Goal: Information Seeking & Learning: Learn about a topic

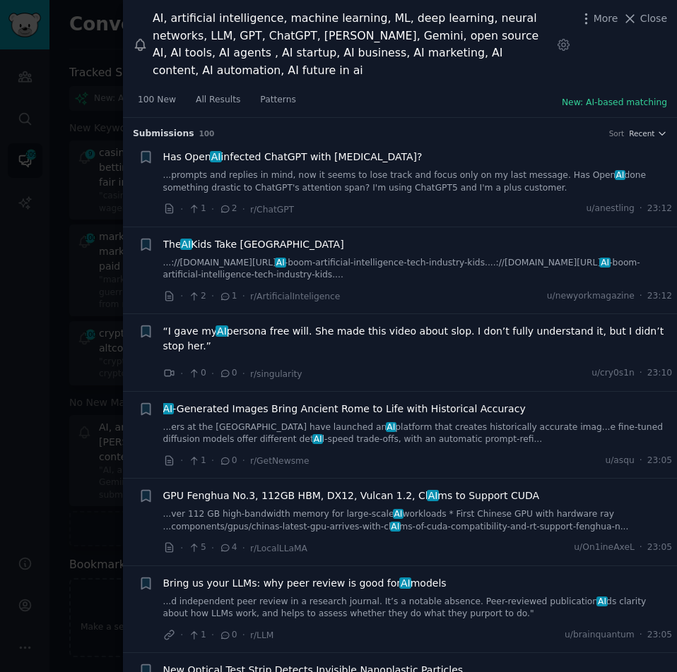
click at [101, 136] on div at bounding box center [338, 336] width 677 height 672
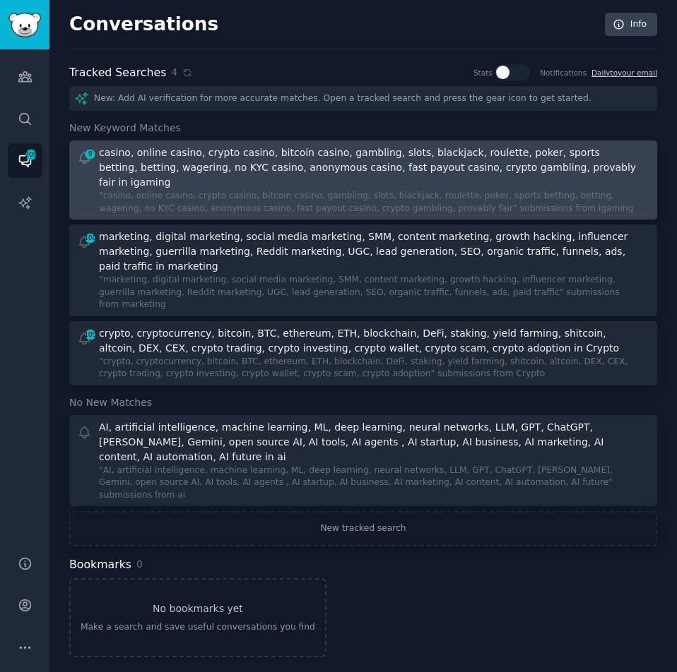
click at [131, 190] on div ""casino, online casino, crypto casino, bitcoin casino, gambling, slots, blackja…" at bounding box center [369, 202] width 541 height 25
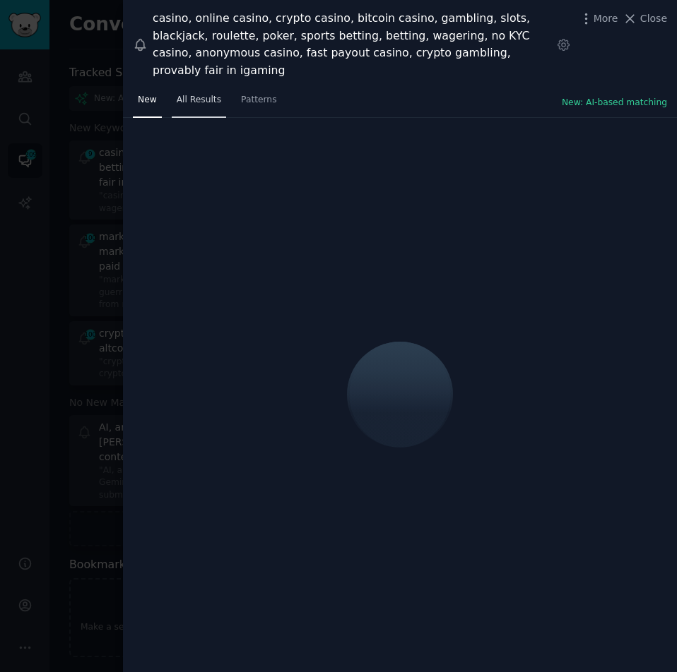
click at [209, 94] on span "All Results" at bounding box center [199, 100] width 44 height 13
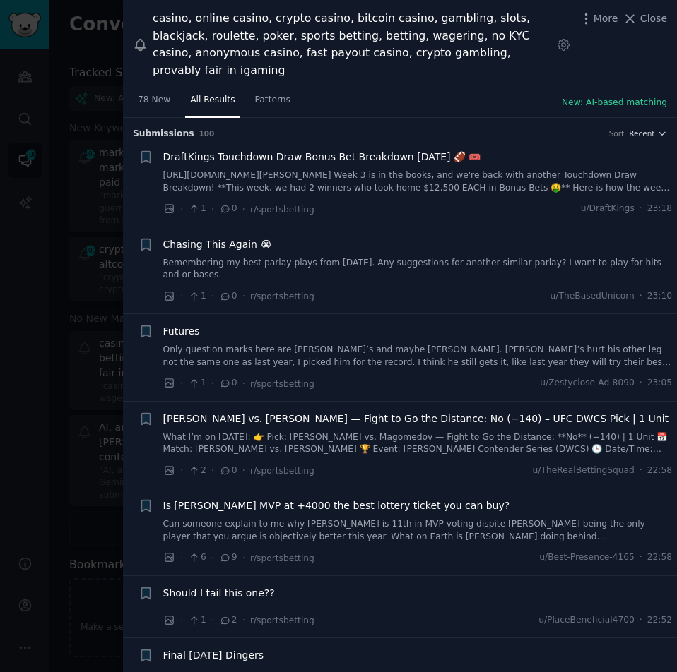
click at [198, 237] on span "Chasing This Again 😭" at bounding box center [217, 244] width 109 height 15
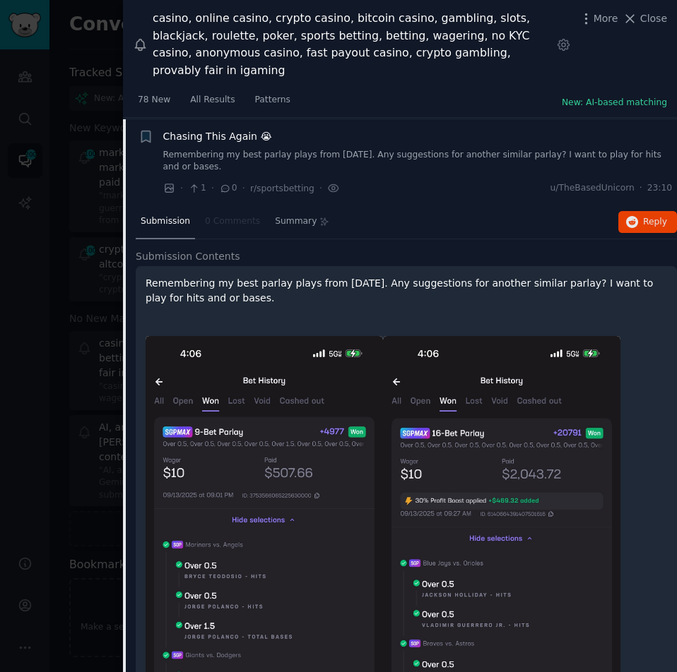
scroll to position [109, 0]
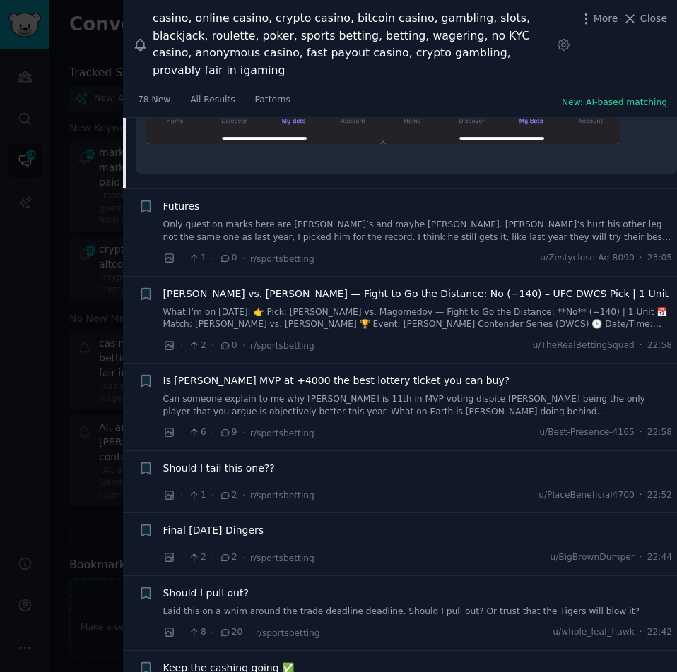
click at [248, 219] on link "Only question marks here are [PERSON_NAME]’s and maybe [PERSON_NAME]. [PERSON_N…" at bounding box center [417, 231] width 509 height 25
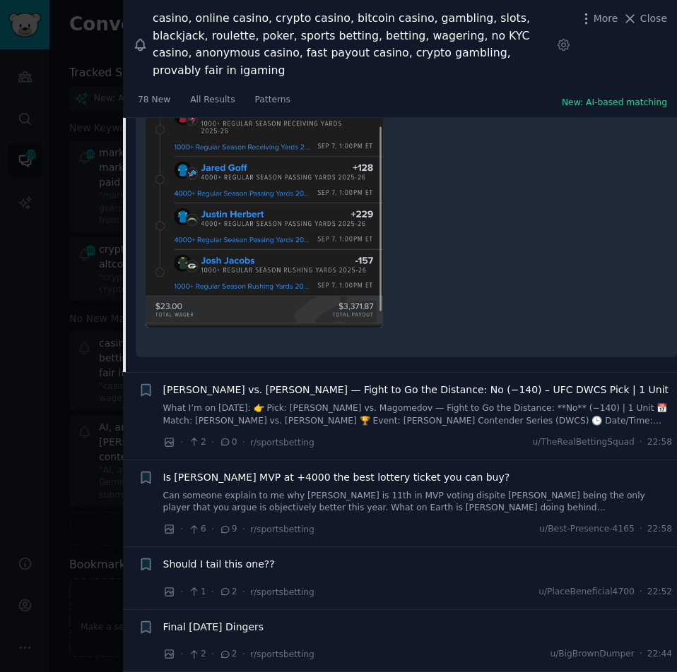
scroll to position [691, 0]
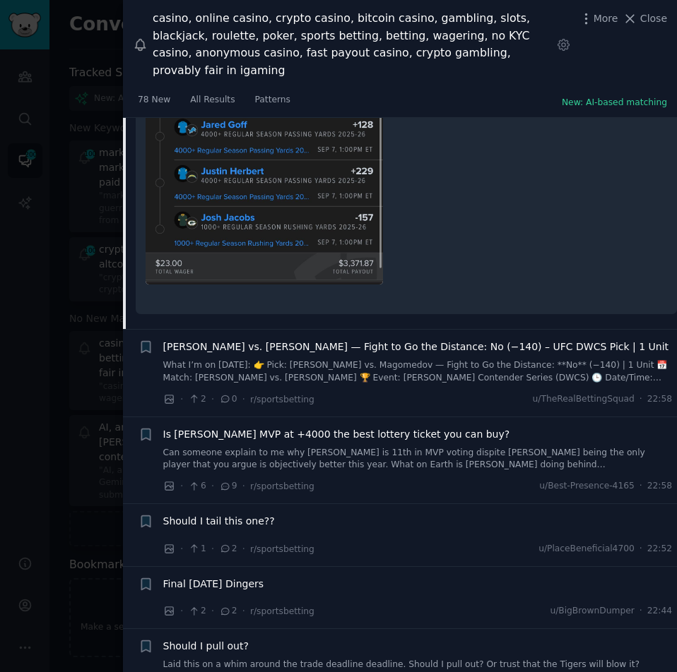
click at [236, 340] on span "[PERSON_NAME] vs. [PERSON_NAME] — Fight to Go the Distance: No (−140) – UFC DWC…" at bounding box center [416, 347] width 506 height 15
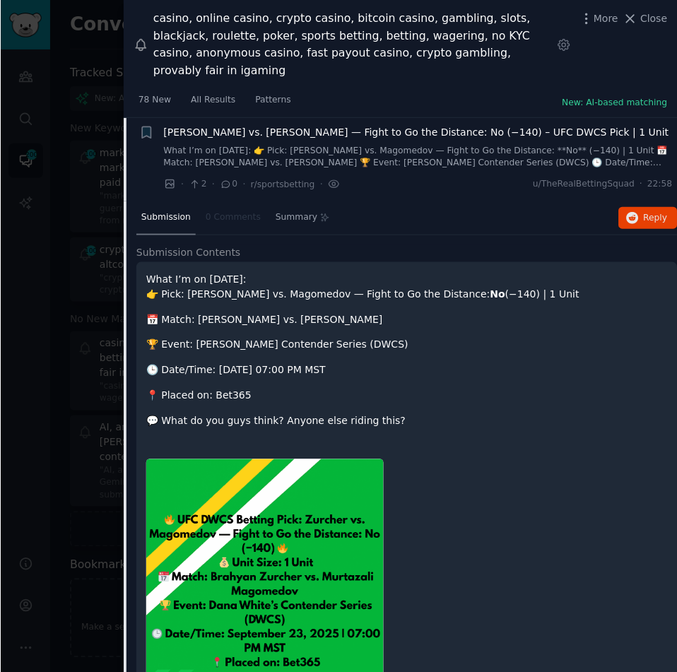
scroll to position [284, 0]
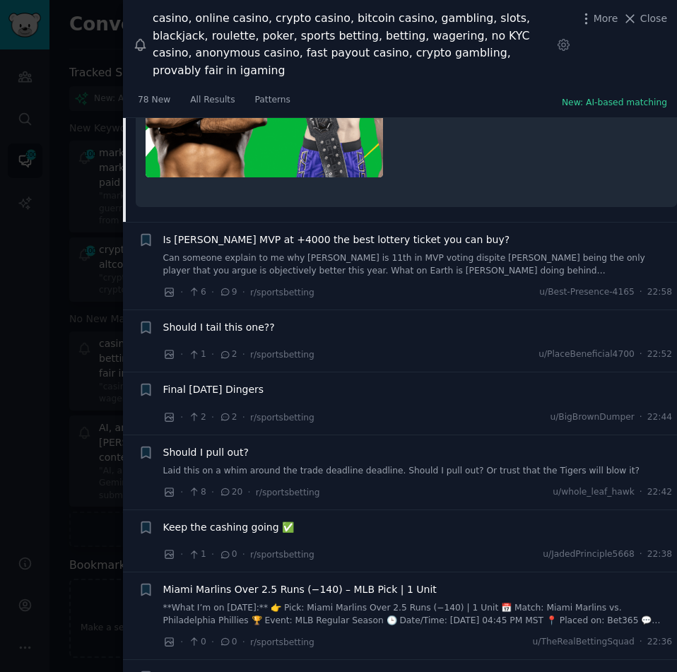
click at [246, 232] on span "Is [PERSON_NAME] MVP at +4000 the best lottery ticket you can buy?" at bounding box center [336, 239] width 347 height 15
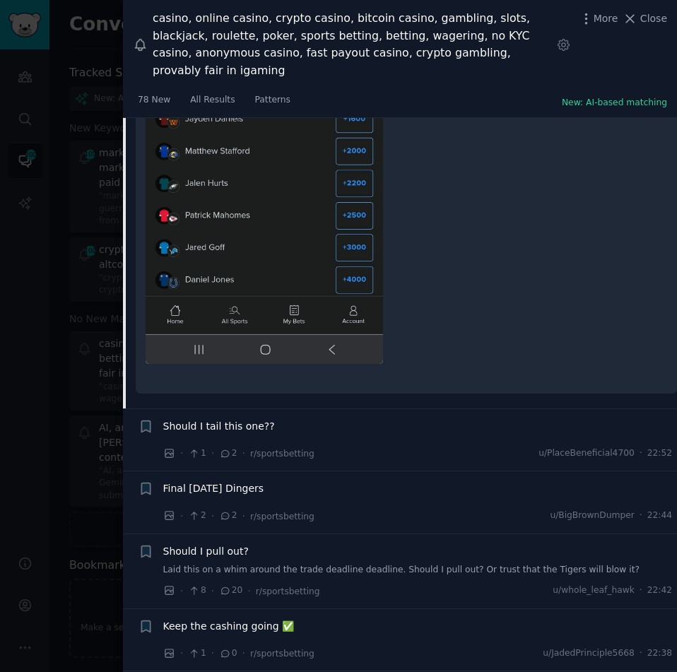
scroll to position [1007, 0]
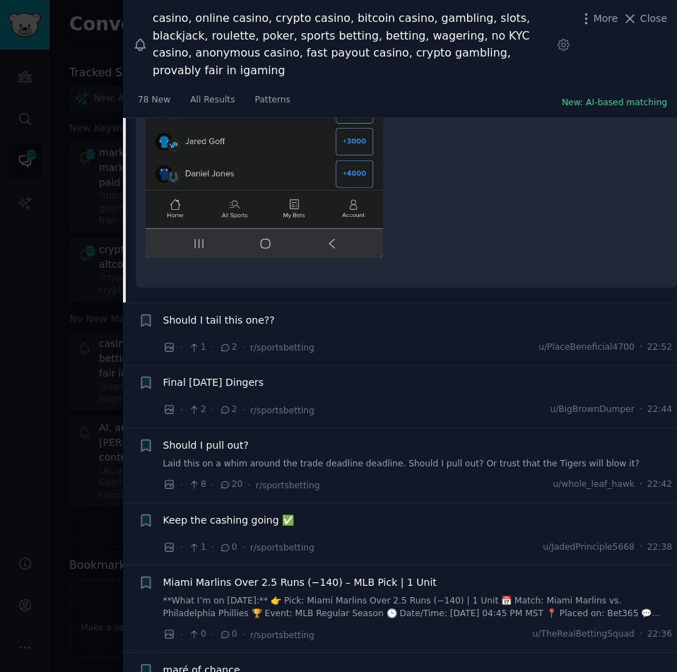
click at [219, 313] on span "Should I tail this one??" at bounding box center [219, 320] width 112 height 15
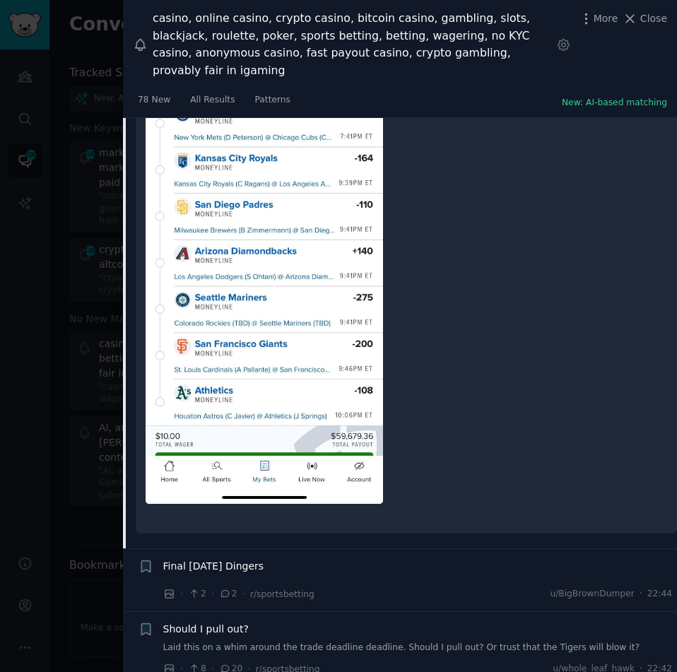
scroll to position [1235, 0]
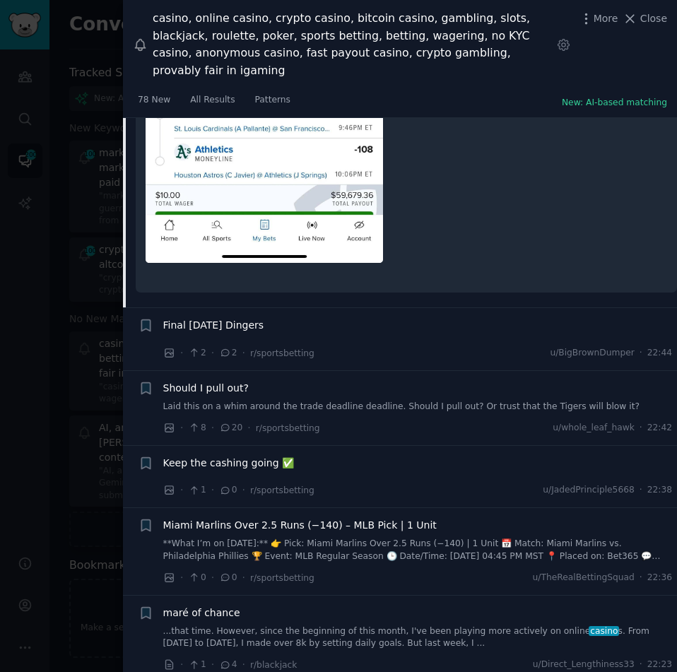
click at [234, 518] on span "Miami Marlins Over 2.5 Runs (−140) – MLB Pick | 1 Unit" at bounding box center [299, 525] width 273 height 15
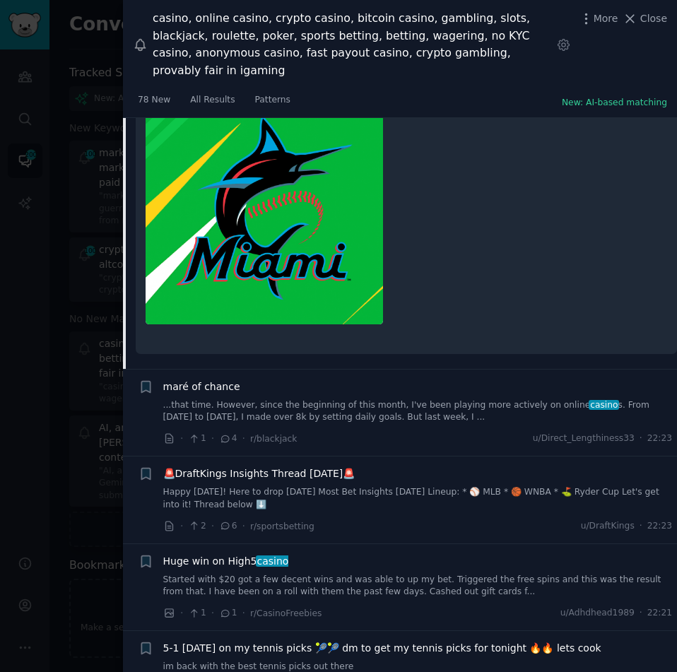
scroll to position [1286, 0]
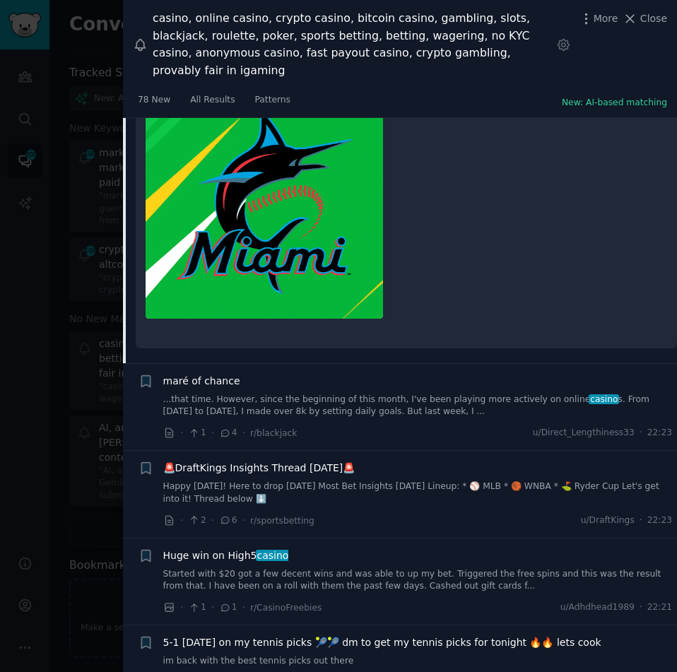
click at [201, 374] on span "maré of chance" at bounding box center [201, 381] width 77 height 15
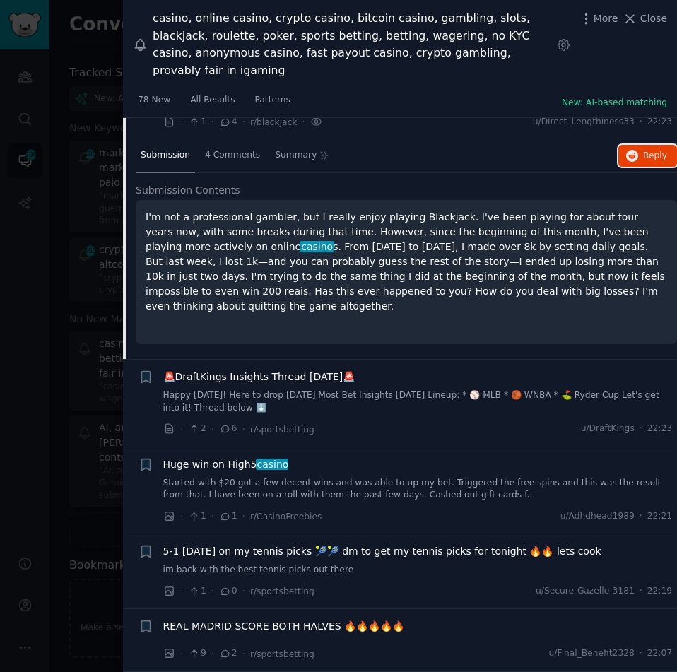
scroll to position [879, 0]
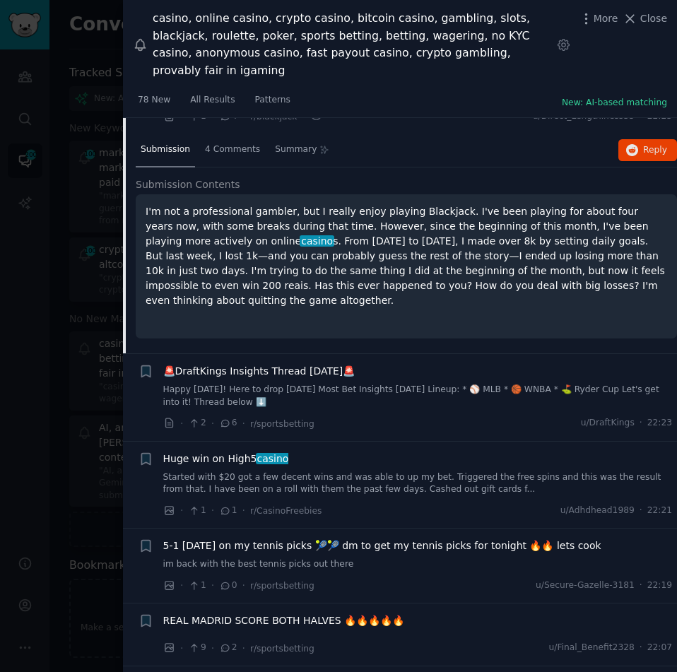
click at [262, 364] on span "🚨DraftKings Insights Thread [DATE]🚨" at bounding box center [259, 371] width 192 height 15
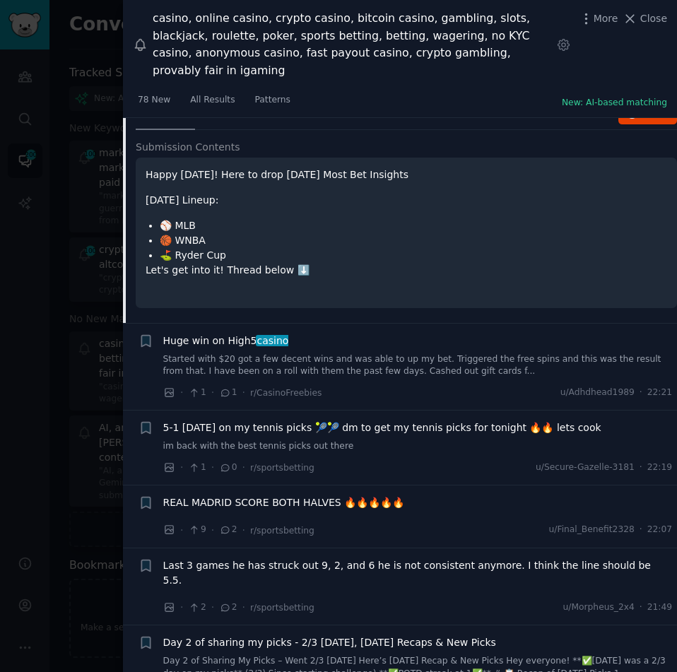
scroll to position [1037, 0]
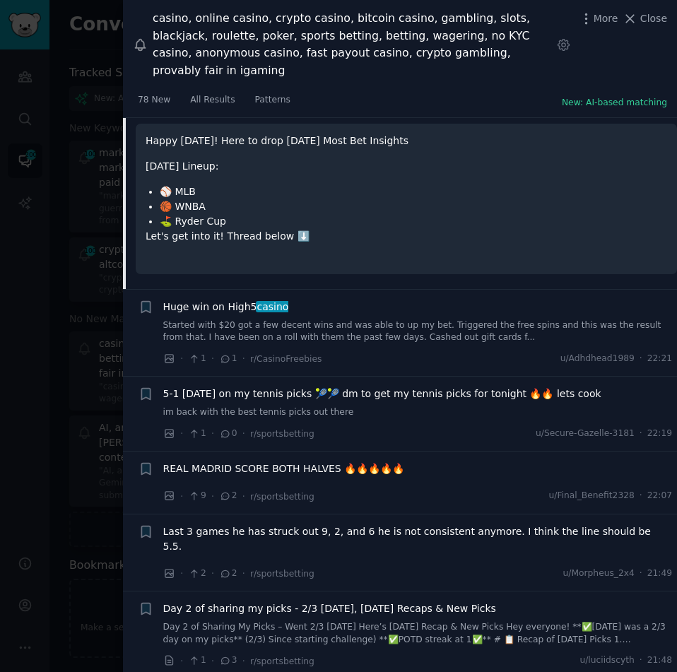
click at [225, 299] on span "Huge win on High5 casino" at bounding box center [226, 306] width 126 height 15
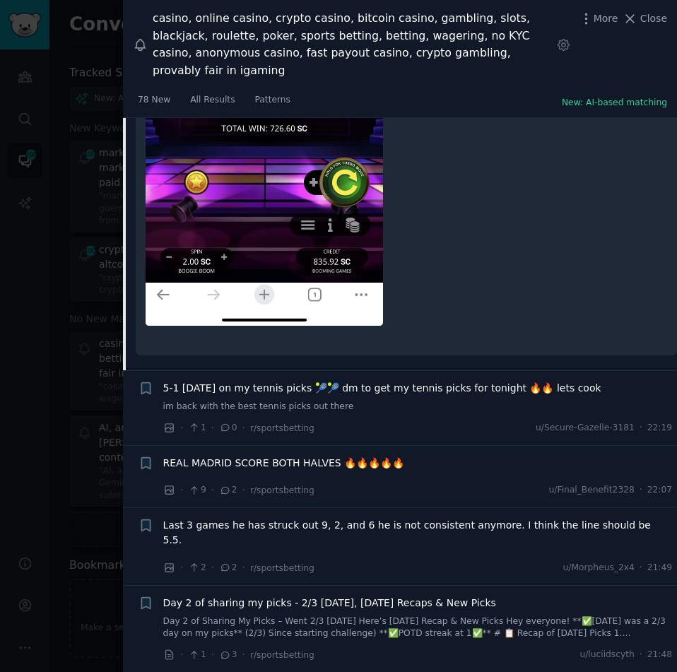
scroll to position [1618, 0]
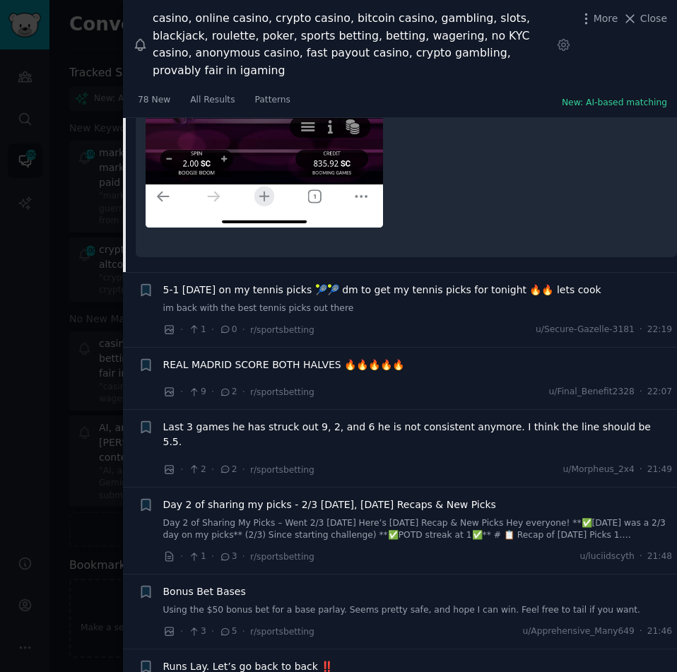
click at [216, 497] on span "Day 2 of sharing my picks - 2/3 [DATE], [DATE] Recaps & New Picks" at bounding box center [329, 504] width 333 height 15
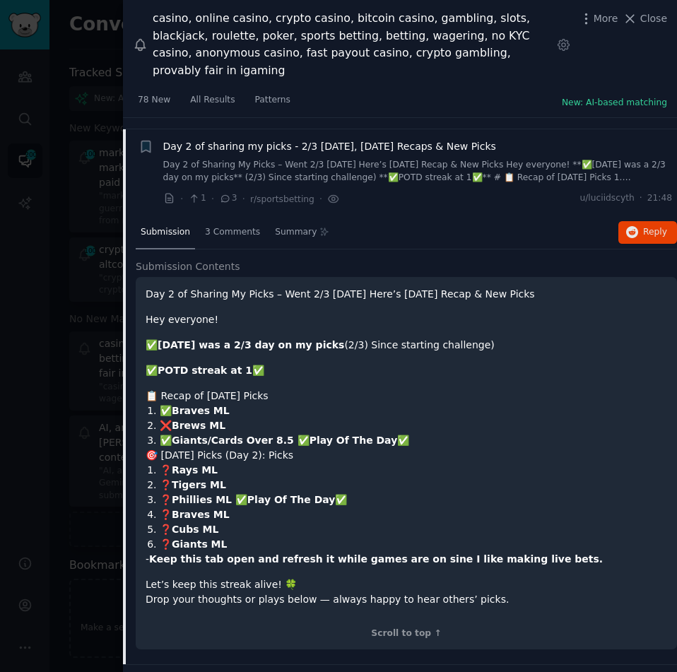
scroll to position [1270, 0]
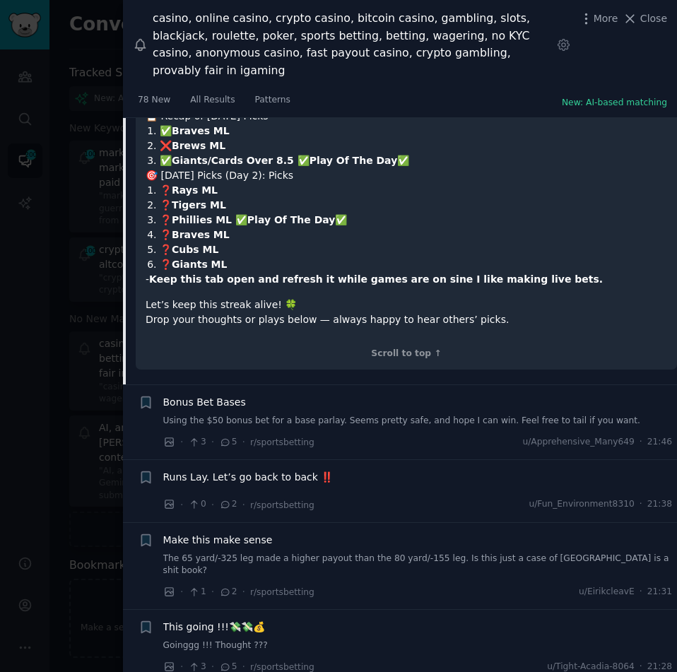
click at [212, 395] on span "Bonus Bet Bases" at bounding box center [204, 402] width 83 height 15
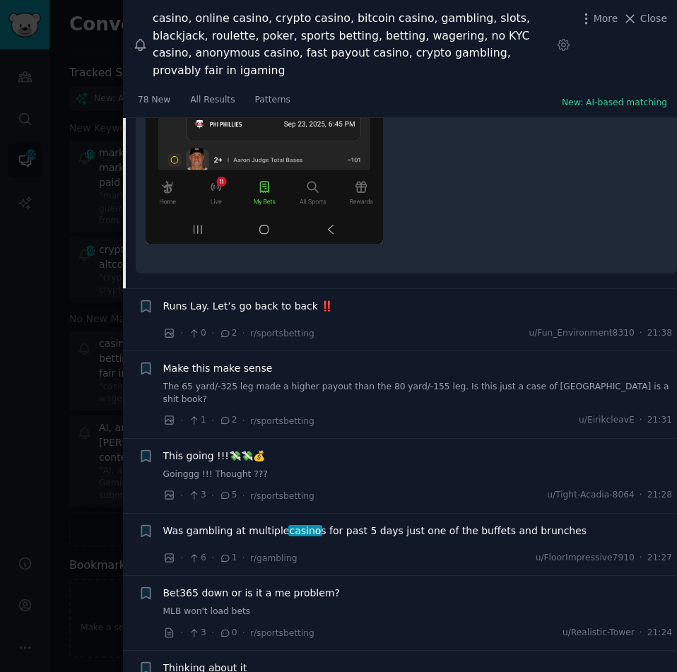
scroll to position [1993, 0]
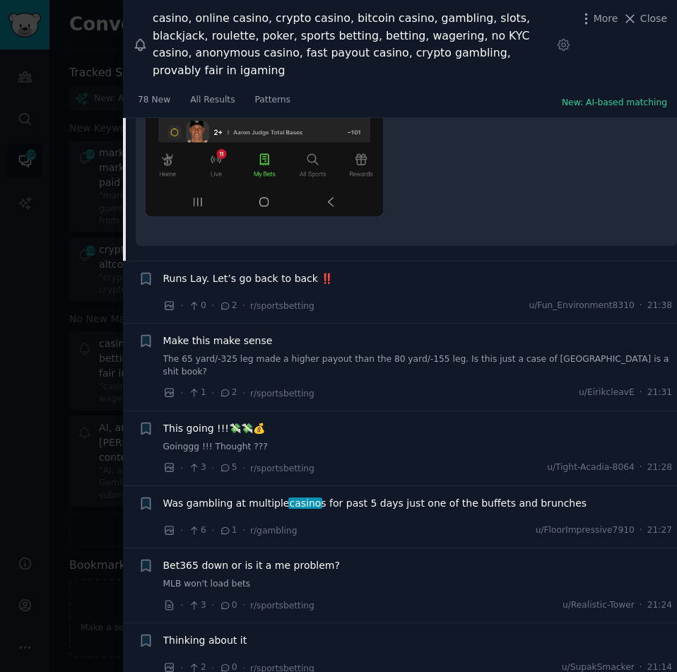
click at [213, 333] on span "Make this make sense" at bounding box center [217, 340] width 109 height 15
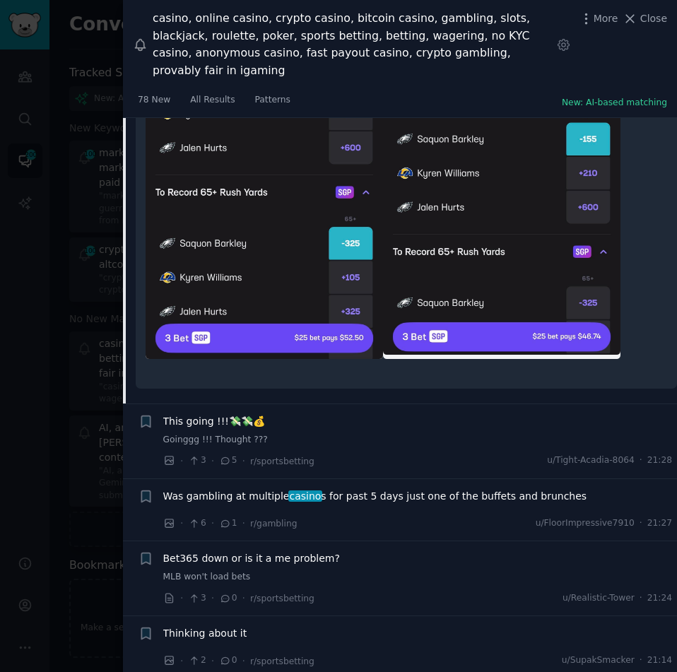
scroll to position [1918, 0]
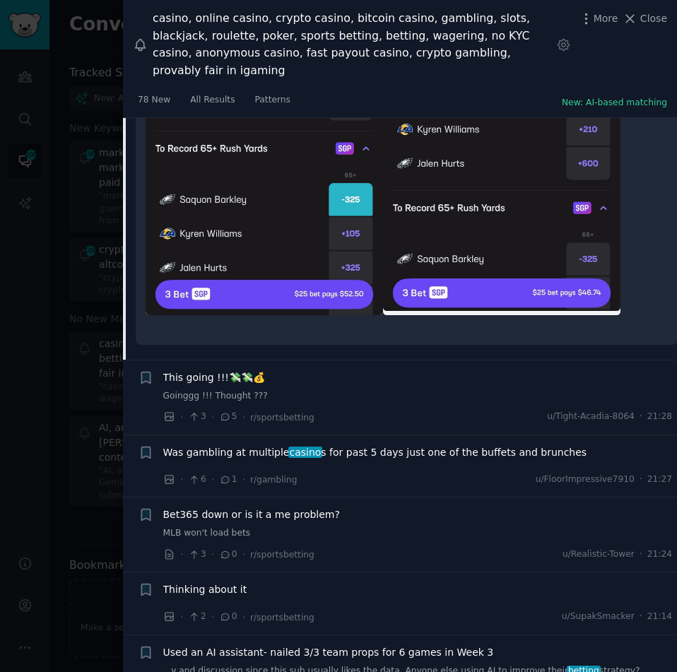
click at [232, 445] on span "Was gambling at multiple casino s for past 5 days just one of the buffets and b…" at bounding box center [375, 452] width 424 height 15
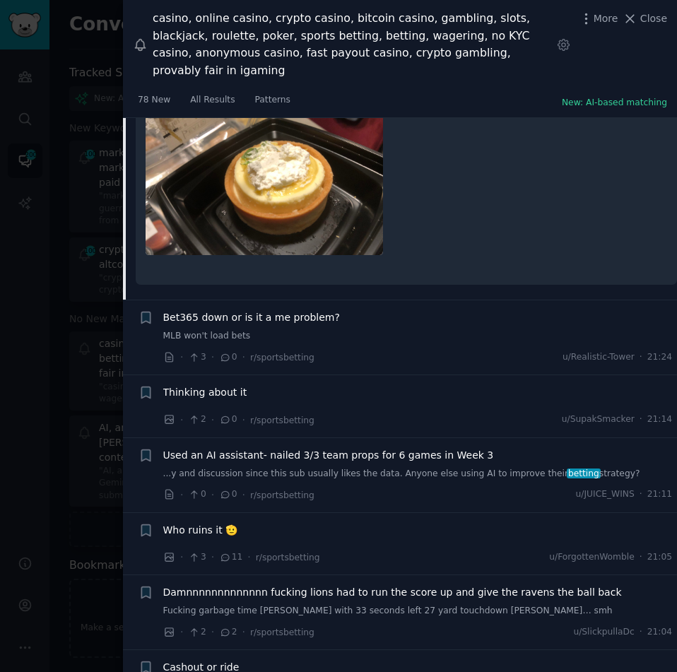
scroll to position [2774, 0]
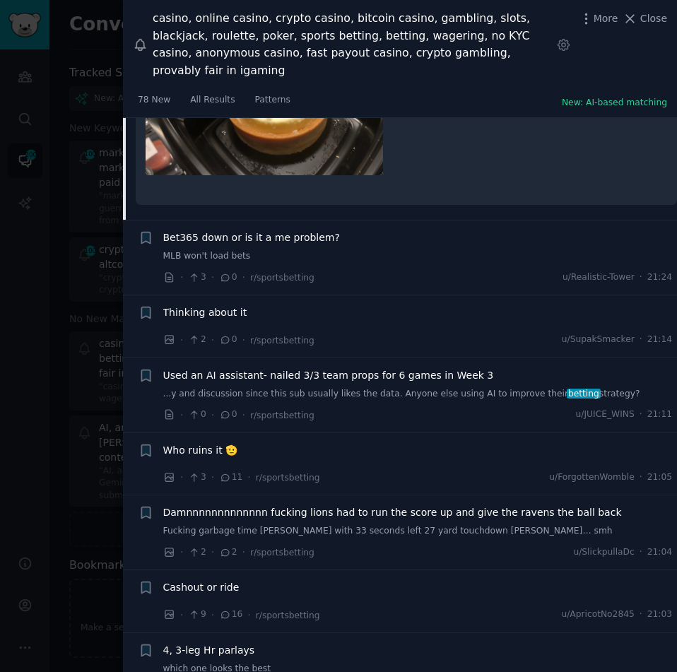
click at [228, 230] on span "Bet365 down or is it a me problem?" at bounding box center [251, 237] width 177 height 15
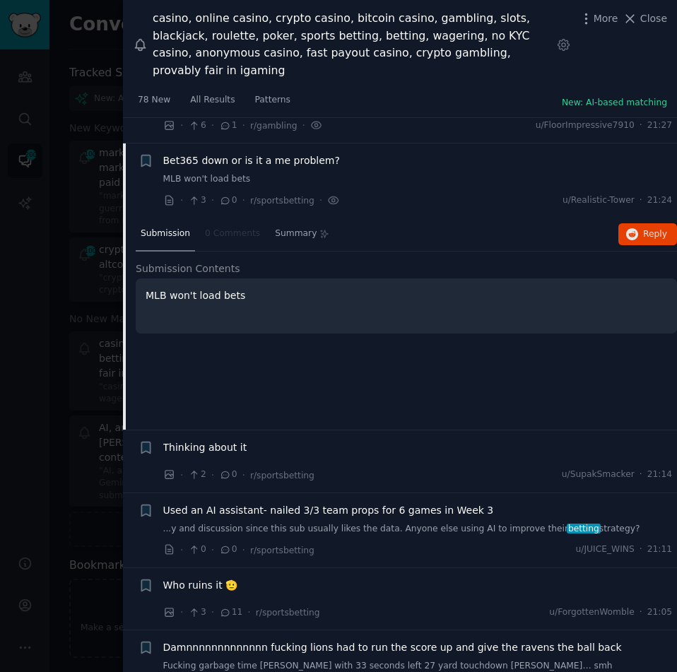
scroll to position [1706, 0]
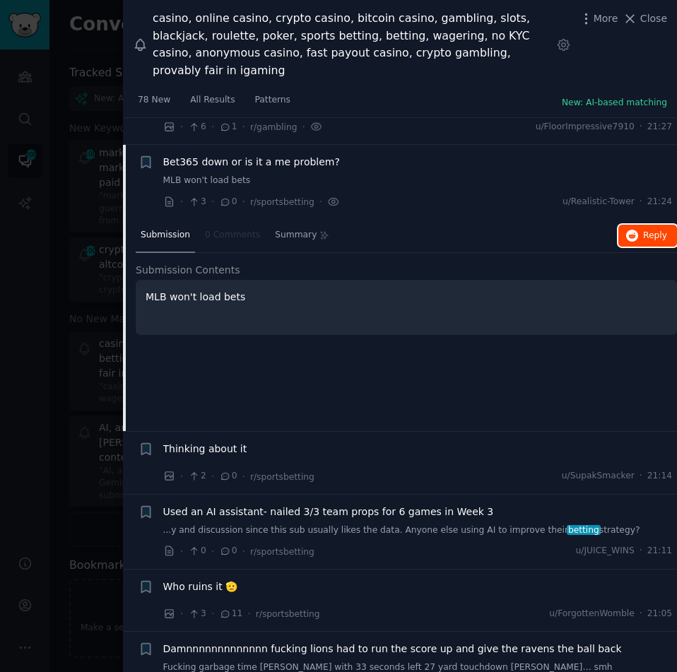
drag, startPoint x: 648, startPoint y: 188, endPoint x: 641, endPoint y: 184, distance: 8.2
click at [188, 441] on span "Thinking about it" at bounding box center [205, 448] width 84 height 15
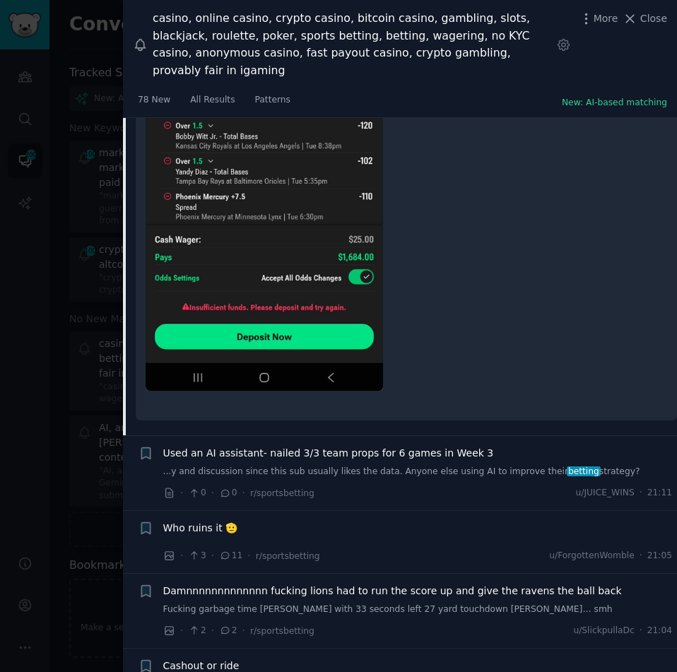
scroll to position [2205, 0]
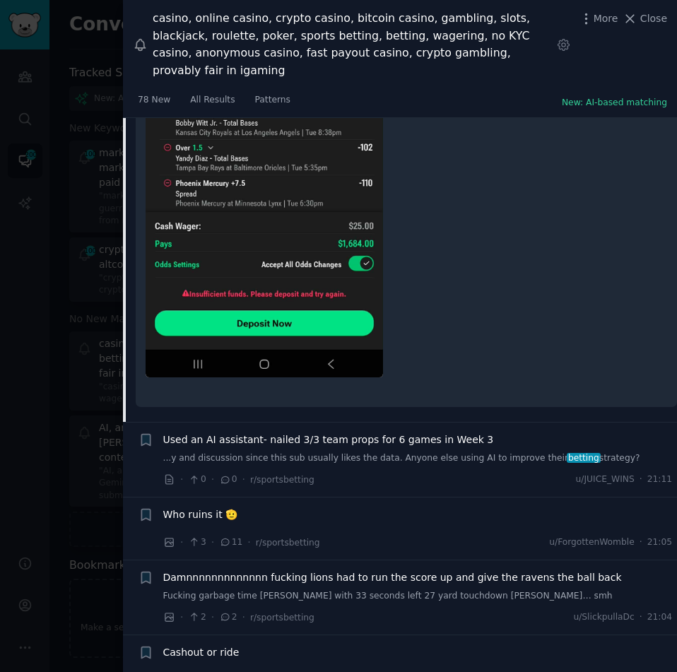
click at [283, 432] on span "Used an AI assistant- nailed 3/3 team props for 6 games in Week 3" at bounding box center [328, 439] width 331 height 15
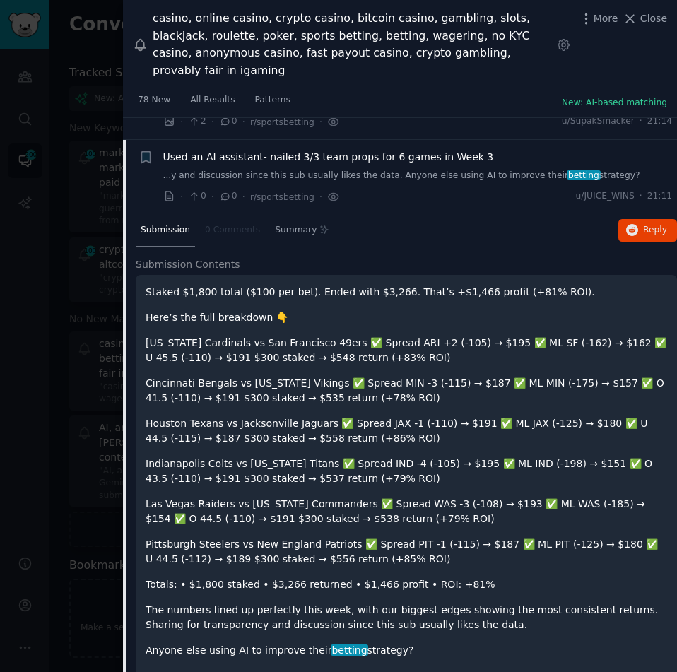
scroll to position [1844, 0]
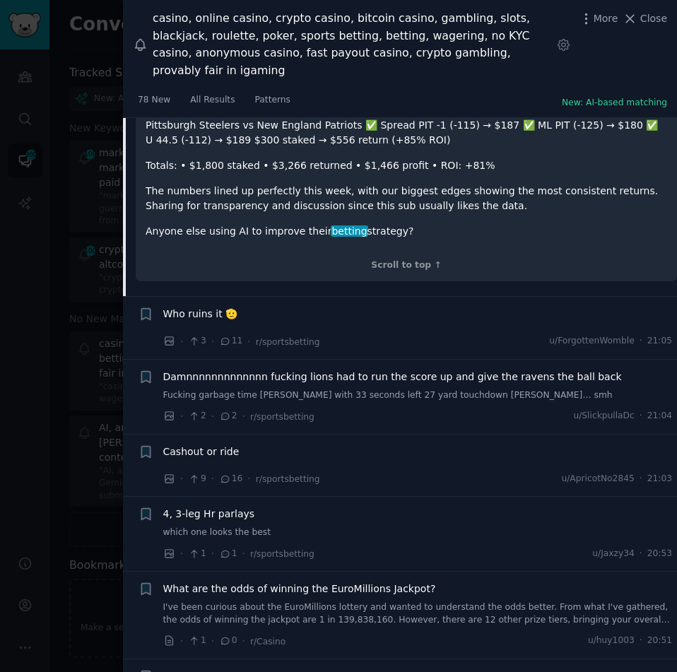
click at [179, 307] on span "Who ruins it 🫡" at bounding box center [200, 314] width 75 height 15
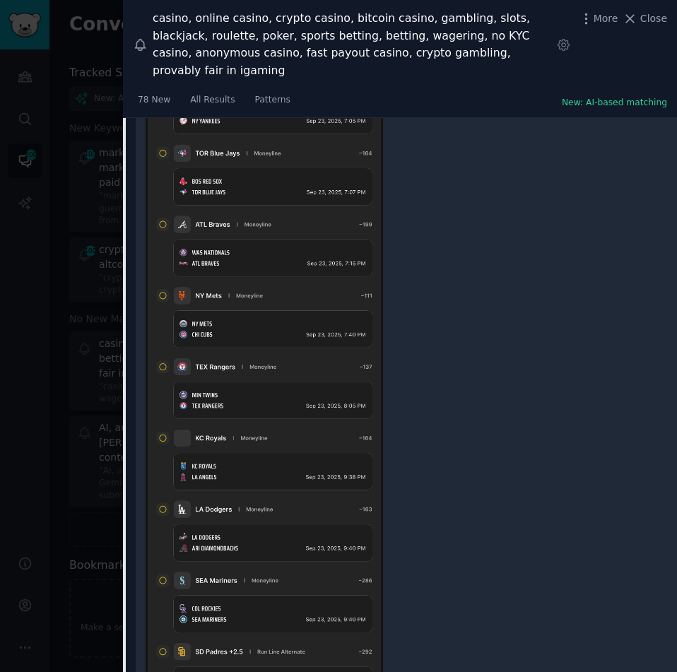
scroll to position [2837, 0]
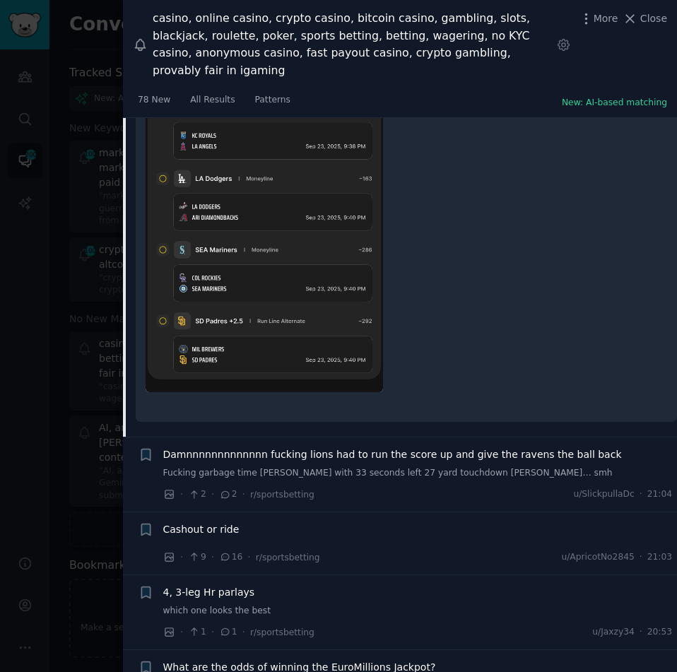
click at [242, 447] on span "Damnnnnnnnnnnnnn fucking lions had to run the score up and give the ravens the …" at bounding box center [392, 454] width 458 height 15
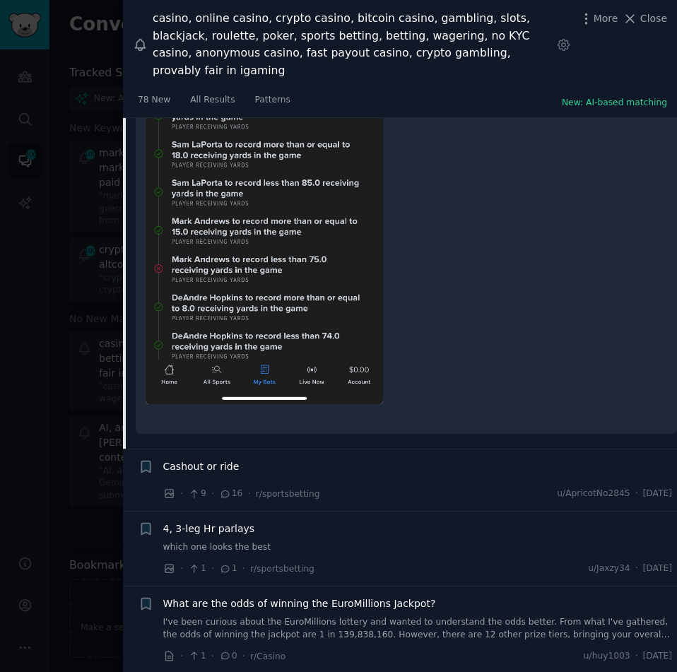
scroll to position [3041, 0]
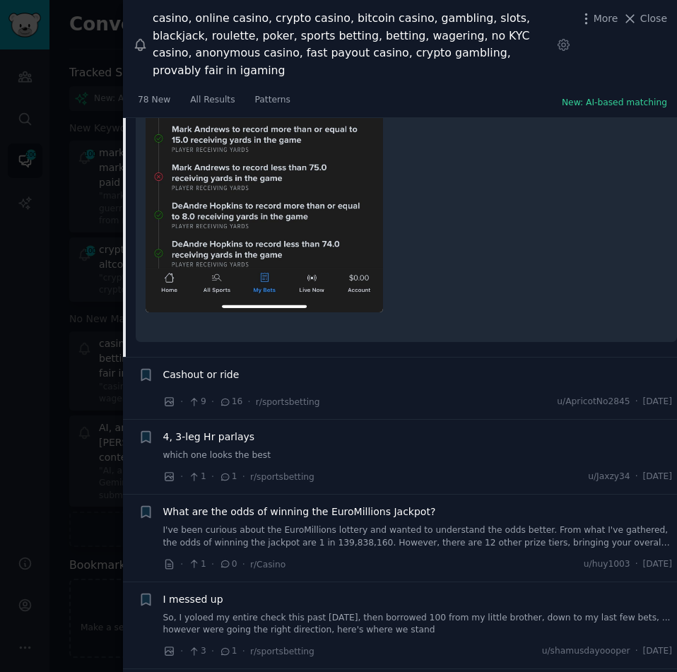
click at [198, 367] on span "Cashout or ride" at bounding box center [201, 374] width 76 height 15
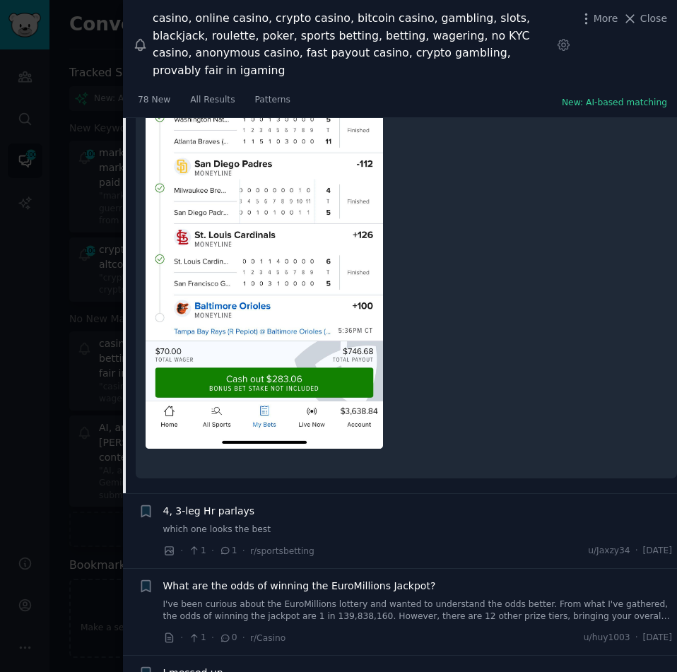
scroll to position [2692, 0]
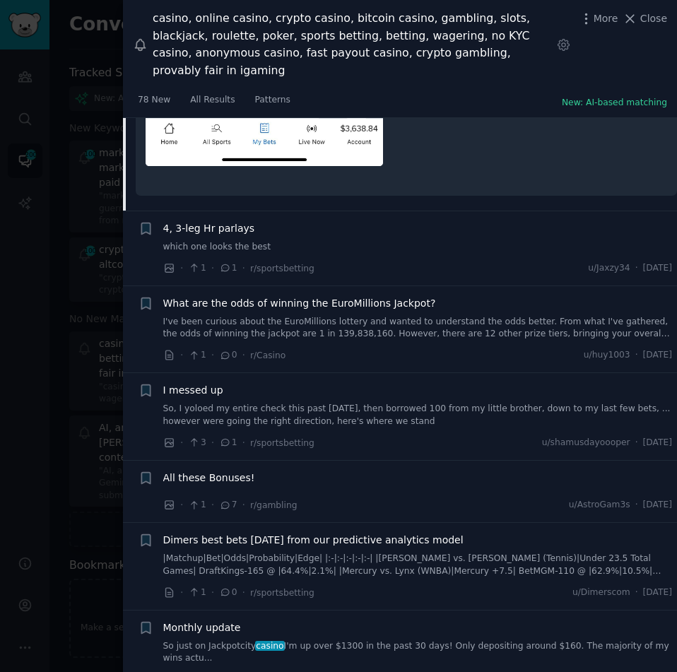
click at [256, 296] on span "What are the odds of winning the EuroMillions Jackpot?" at bounding box center [299, 303] width 273 height 15
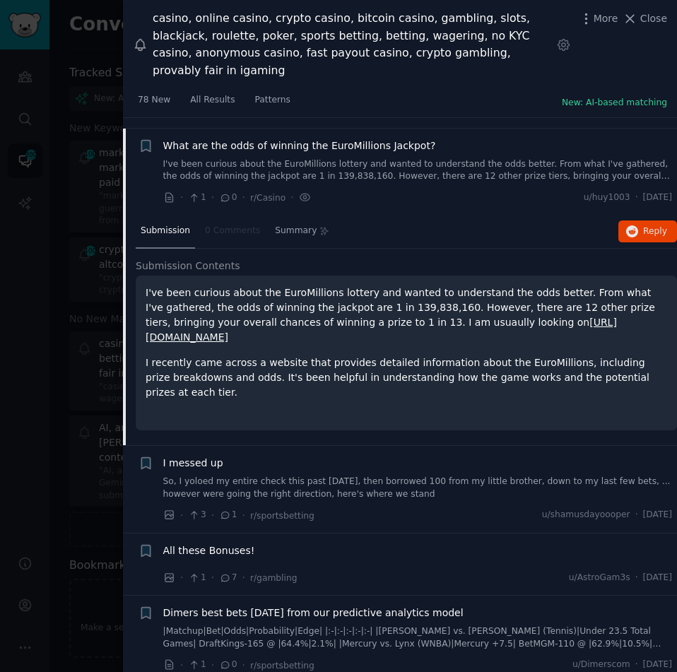
scroll to position [2194, 0]
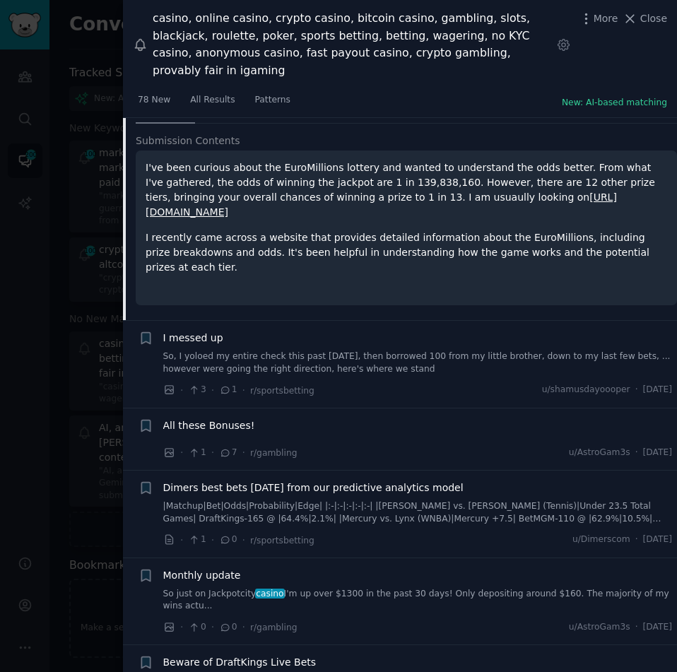
click at [200, 331] on span "I messed up" at bounding box center [193, 338] width 60 height 15
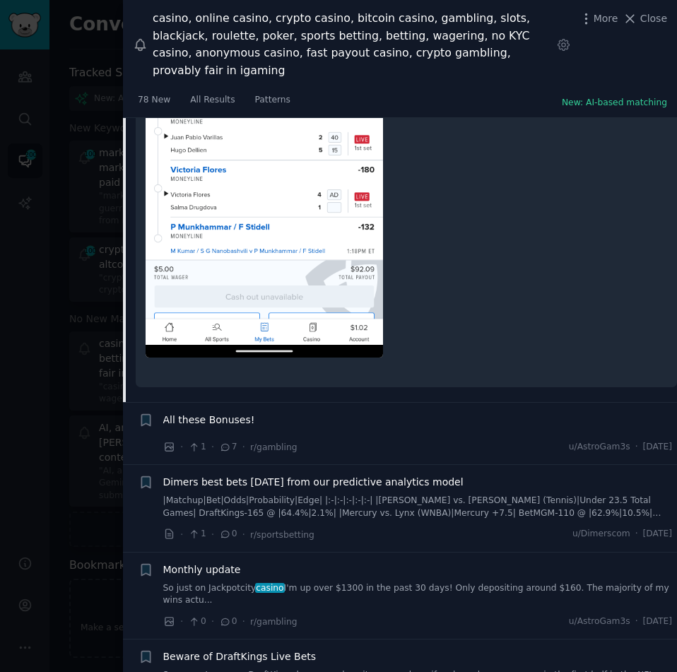
scroll to position [2846, 0]
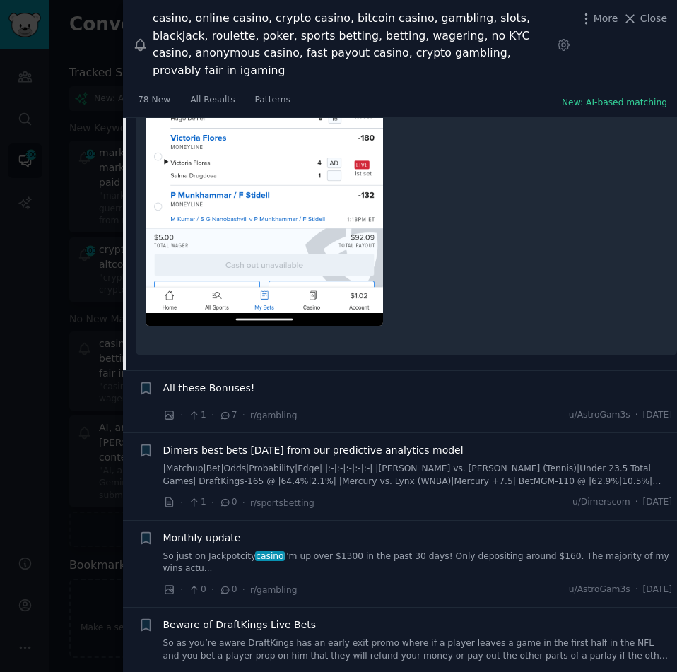
click at [225, 443] on span "Dimers best bets [DATE] from our predictive analytics model" at bounding box center [313, 450] width 300 height 15
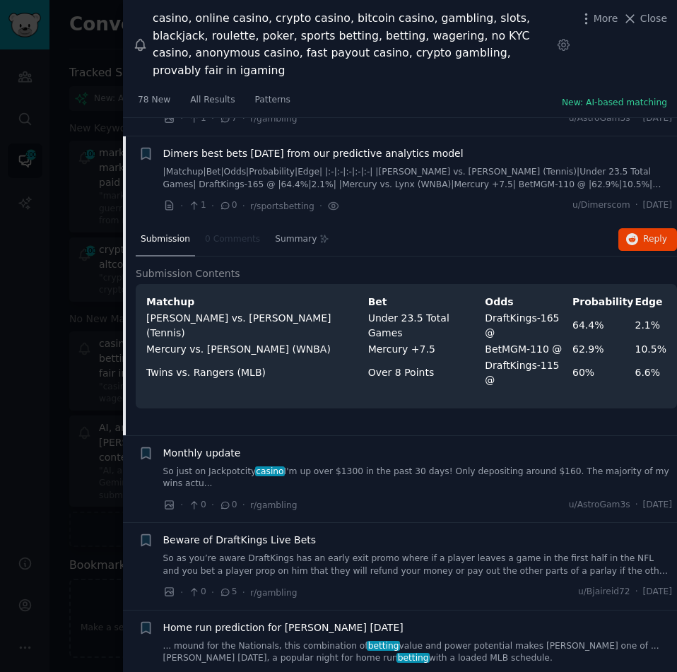
scroll to position [2430, 0]
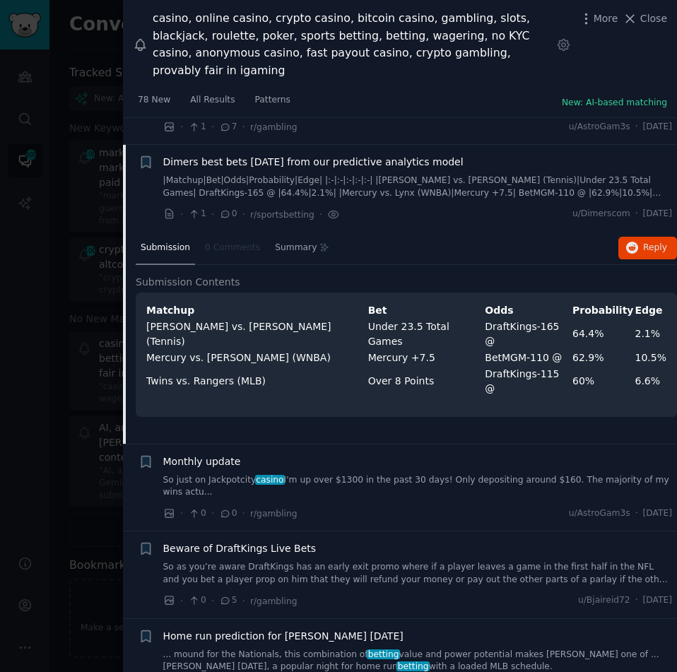
click at [207, 454] on span "Monthly update" at bounding box center [202, 461] width 78 height 15
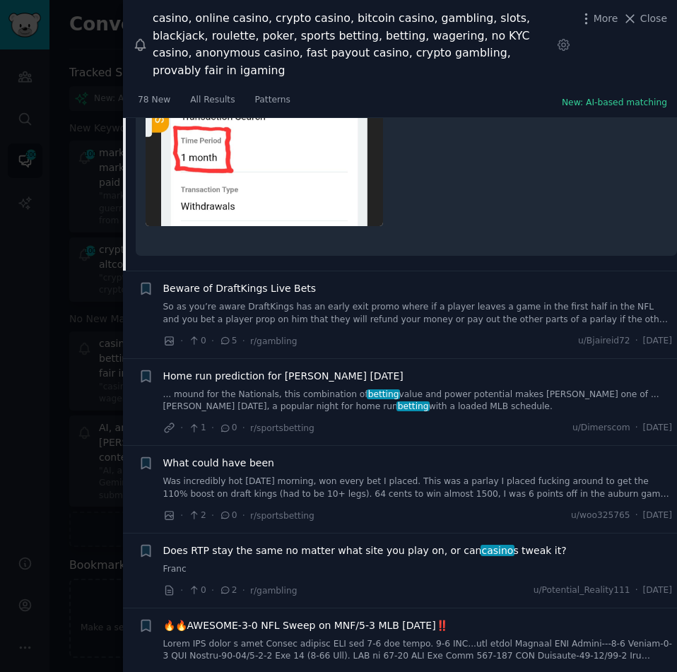
scroll to position [3083, 0]
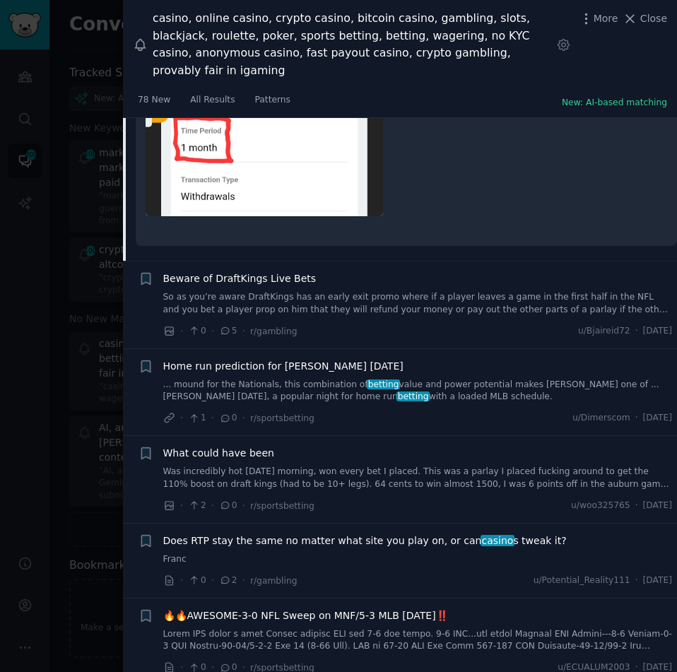
click at [295, 271] on span "Beware of DraftKings Live Bets" at bounding box center [239, 278] width 153 height 15
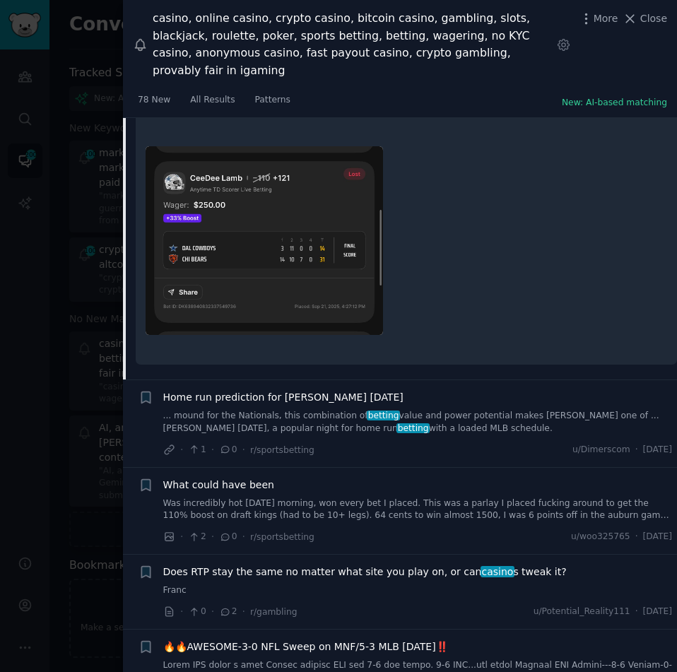
click at [265, 390] on span "Home run prediction for [PERSON_NAME] [DATE]" at bounding box center [283, 397] width 240 height 15
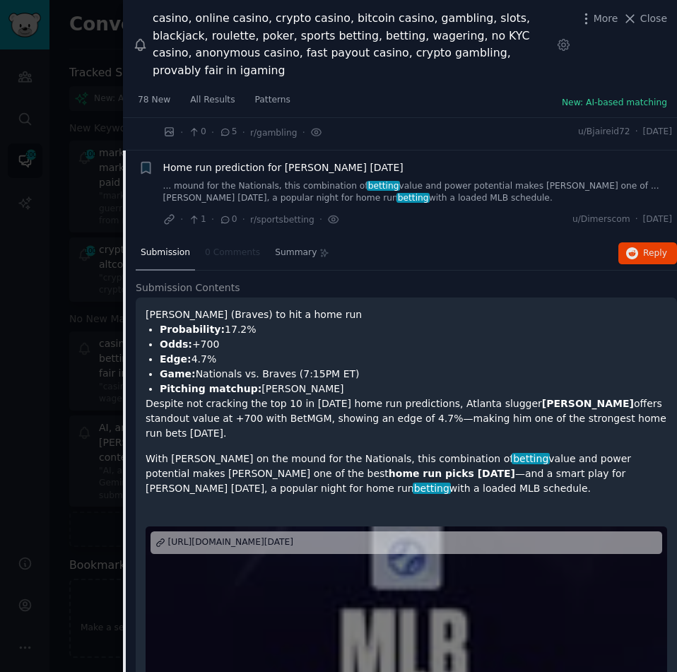
scroll to position [2680, 0]
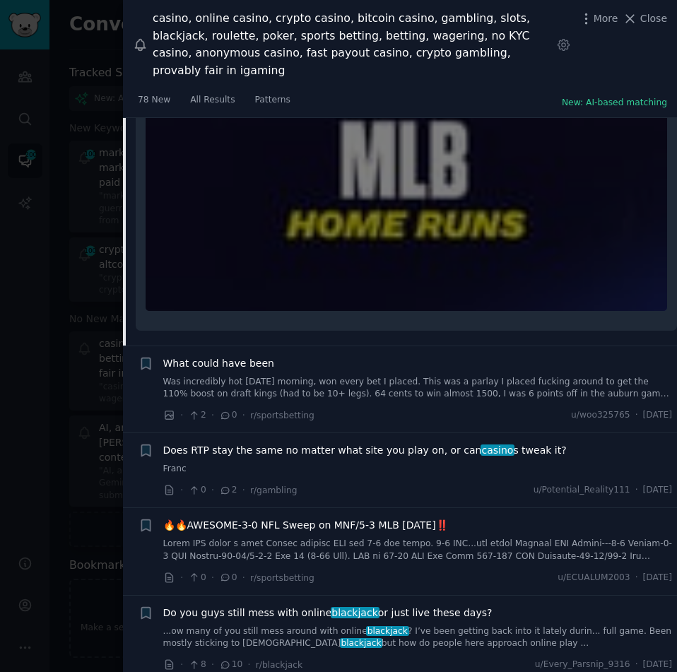
click at [187, 376] on link "Was incredibly hot [DATE] morning, won every bet I placed. This was a parlay I …" at bounding box center [417, 388] width 509 height 25
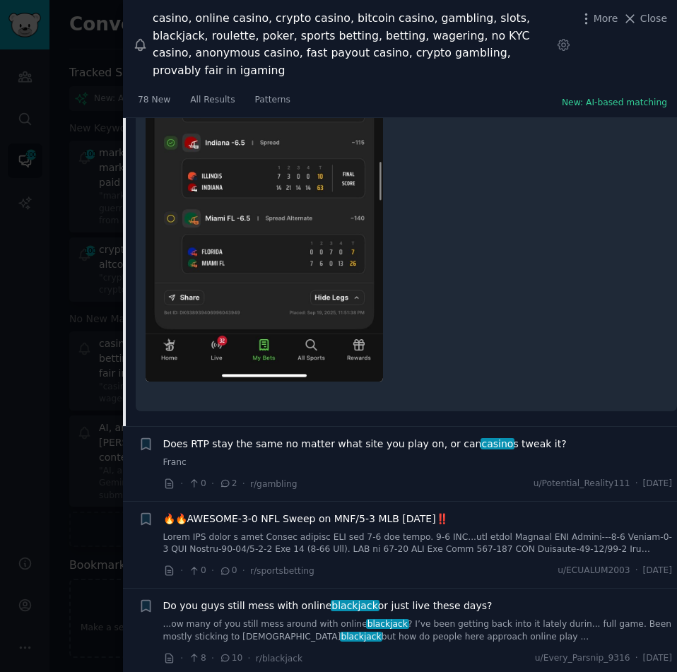
click at [251, 437] on span "Does RTP stay the same no matter what site you play on, or can casino s tweak i…" at bounding box center [364, 444] width 403 height 15
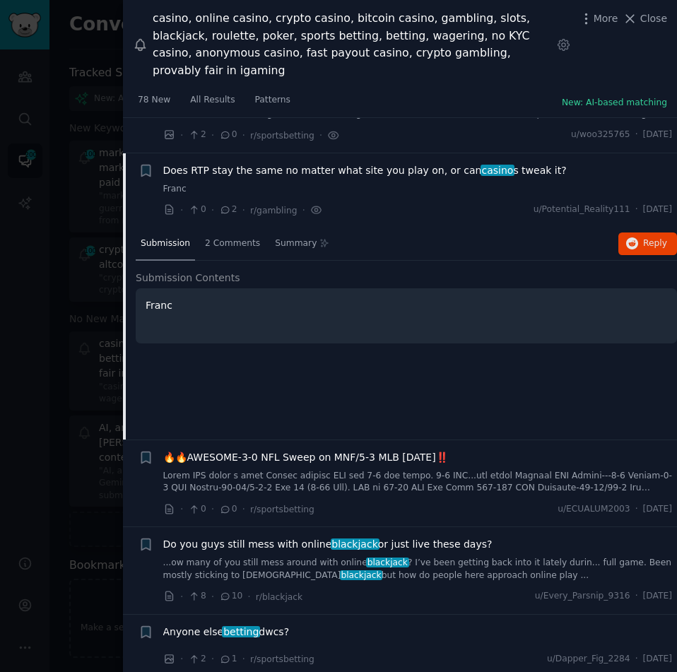
scroll to position [2854, 0]
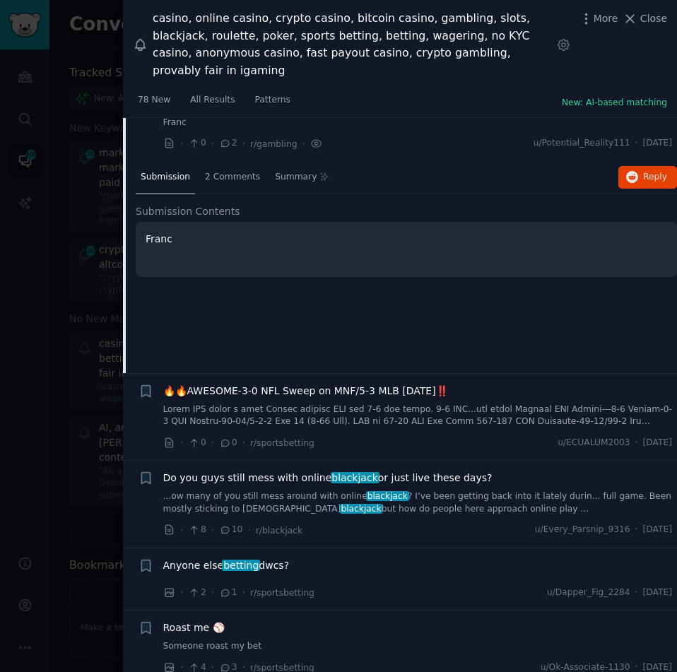
click at [254, 384] on span "🔥🔥AWESOME-3-0 NFL Sweep on MNF/5-3 MLB [DATE]‼️" at bounding box center [305, 391] width 285 height 15
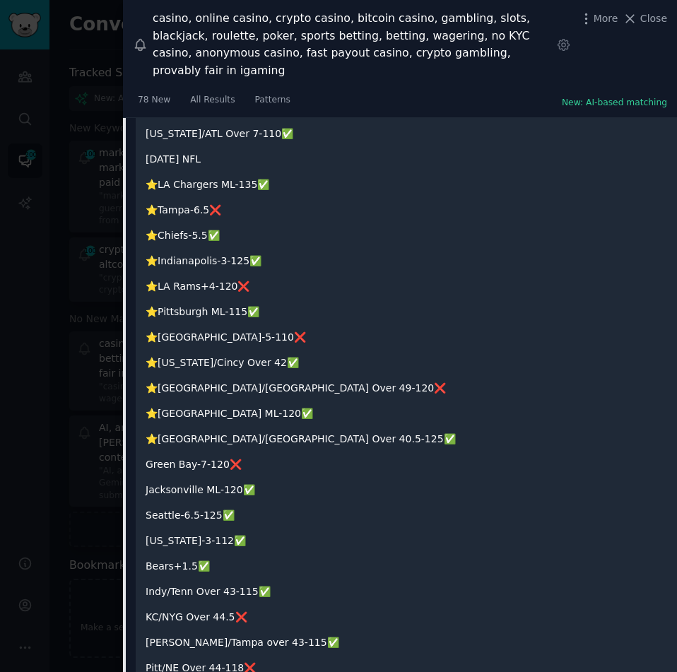
scroll to position [4130, 0]
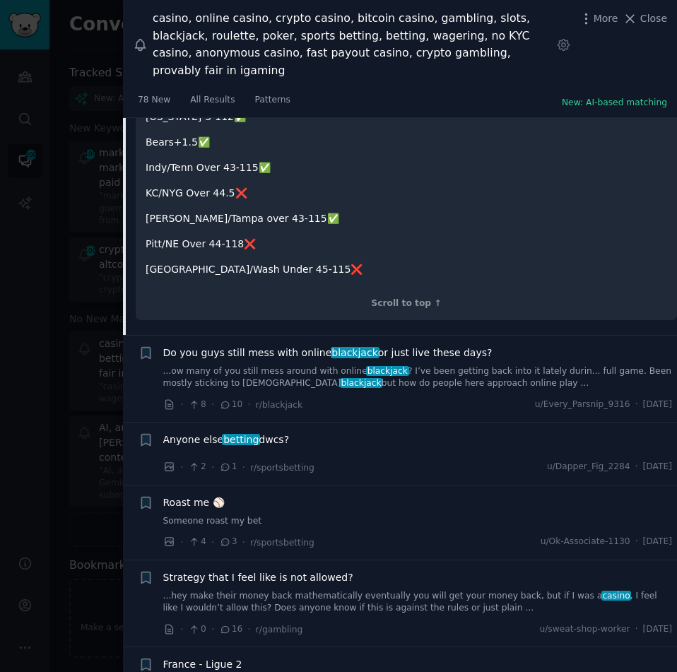
click at [259, 345] on span "Do you guys still mess with online blackjack or just live these days?" at bounding box center [327, 352] width 329 height 15
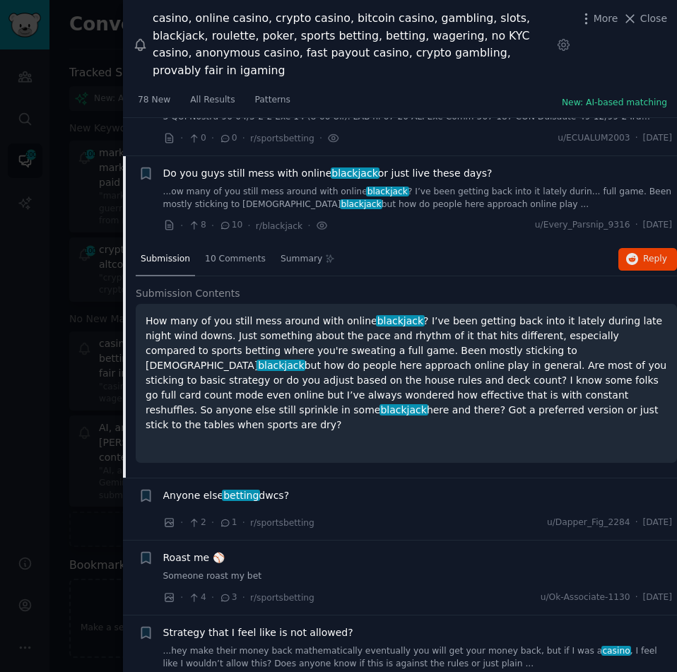
scroll to position [3017, 0]
click at [239, 490] on span "betting" at bounding box center [241, 495] width 38 height 11
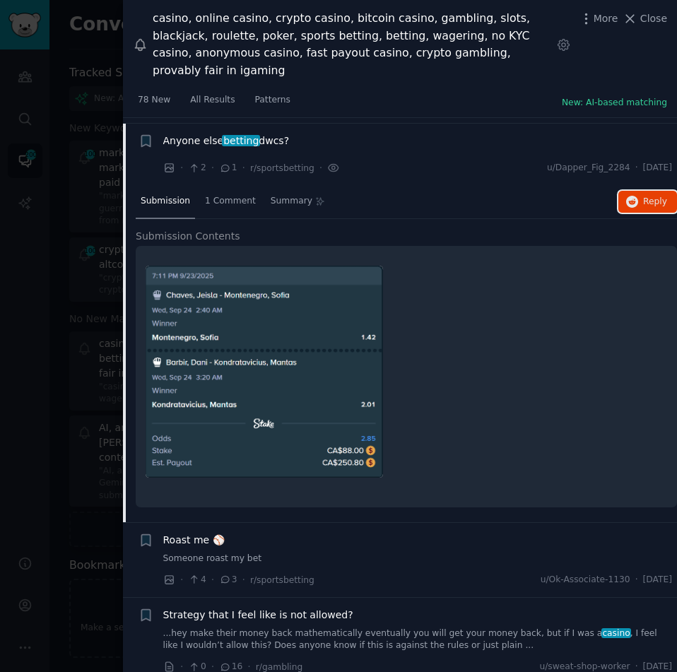
scroll to position [3245, 0]
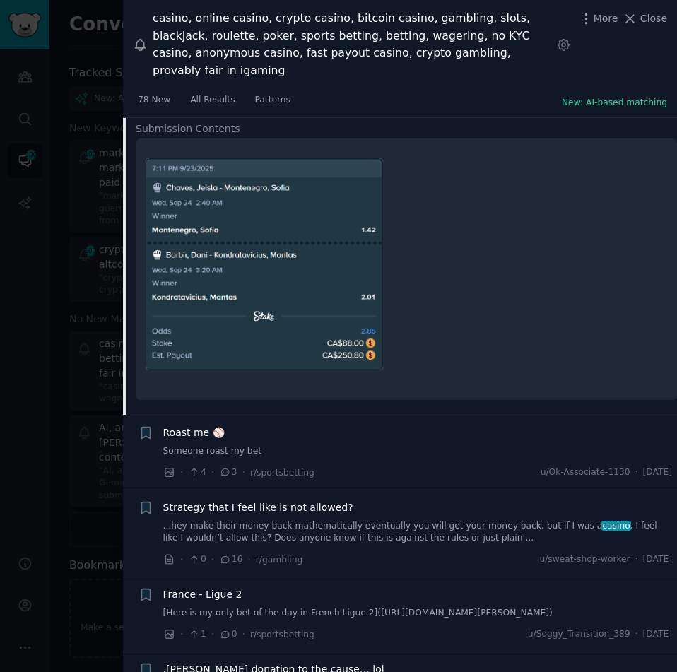
click at [235, 500] on span "Strategy that I feel like is not allowed?" at bounding box center [258, 507] width 190 height 15
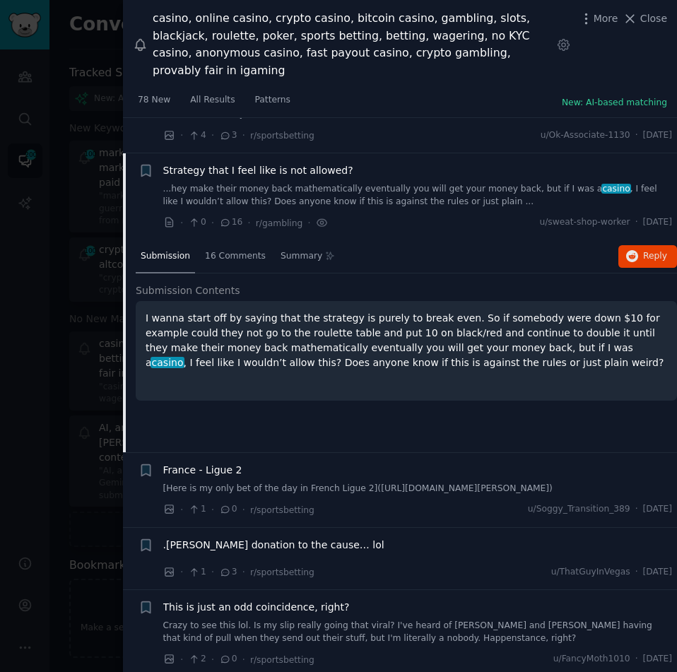
scroll to position [3241, 0]
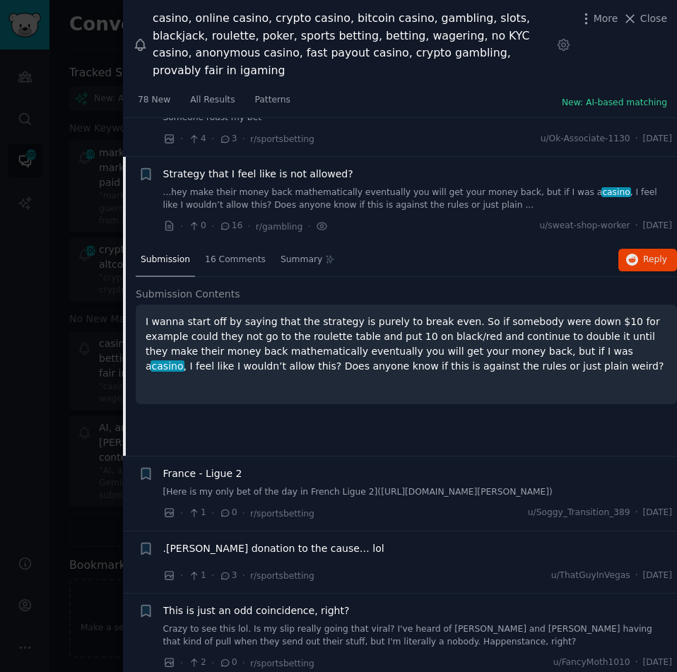
click at [100, 60] on div at bounding box center [338, 336] width 677 height 672
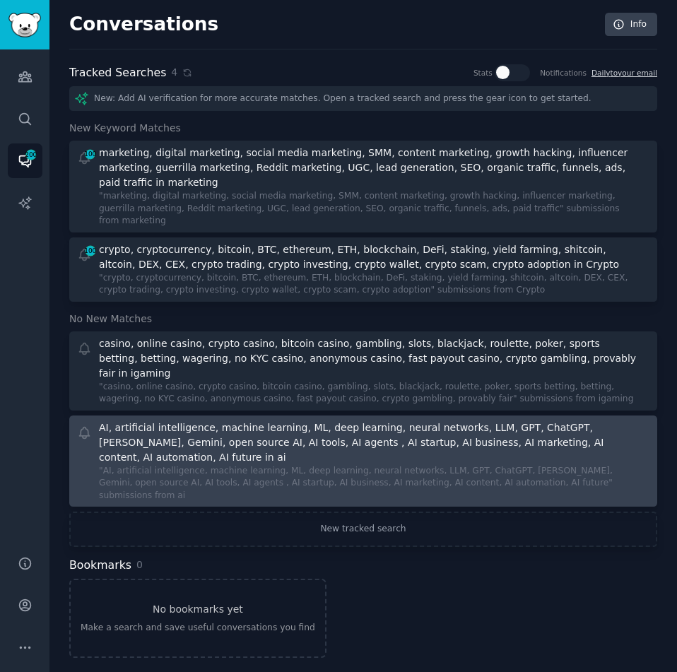
click at [129, 465] on div ""AI, artificial intelligence, machine learning, ML, deep learning, neural netwo…" at bounding box center [369, 483] width 541 height 37
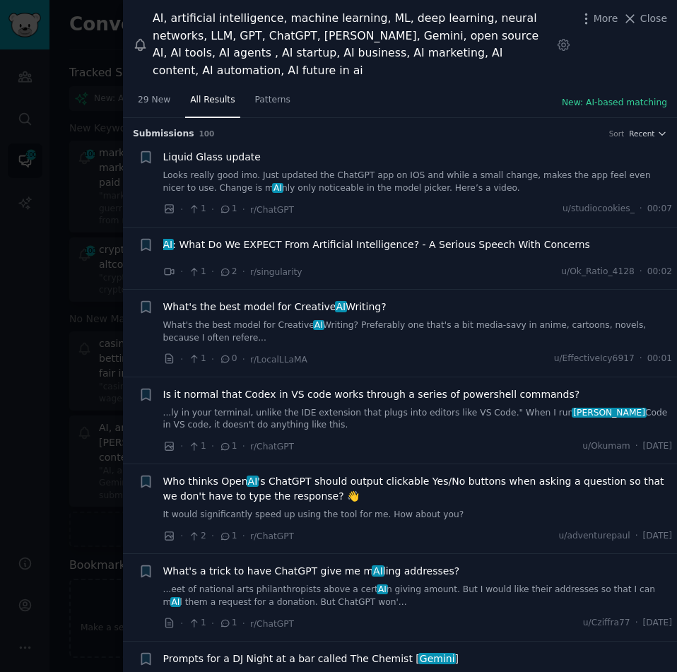
click at [233, 237] on span "AI : What Do We EXPECT From Artificial Intelligence? - A Serious Speech With Co…" at bounding box center [376, 244] width 427 height 15
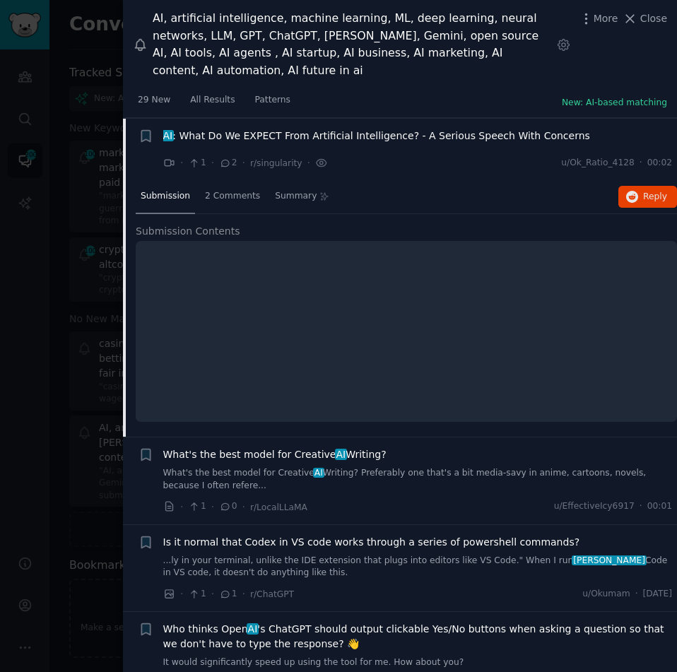
scroll to position [109, 0]
click at [221, 446] on span "What's the best model for Creative AI Writing?" at bounding box center [274, 453] width 223 height 15
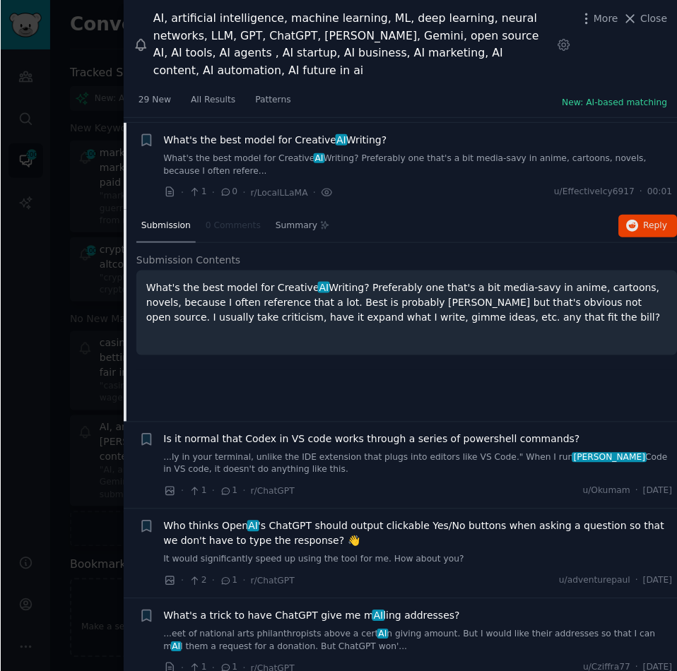
scroll to position [172, 0]
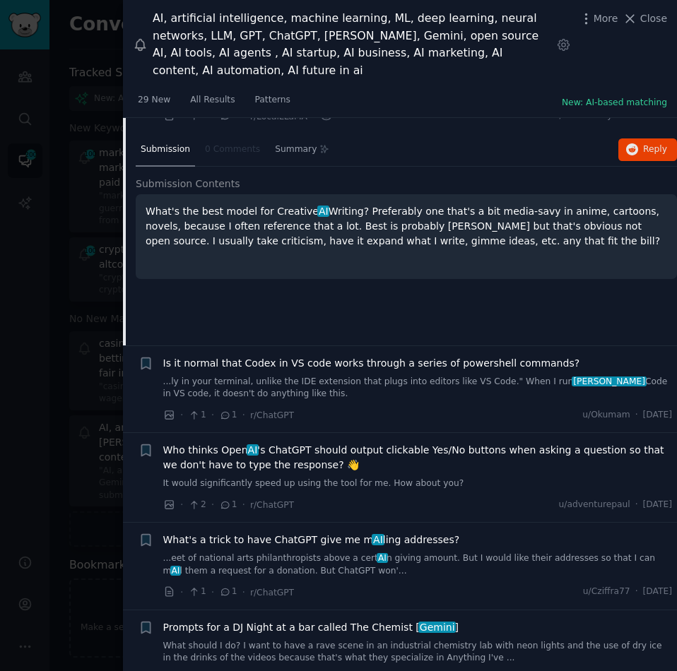
click at [221, 356] on span "Is it normal that Codex in VS code works through a series of powershell command…" at bounding box center [371, 363] width 417 height 15
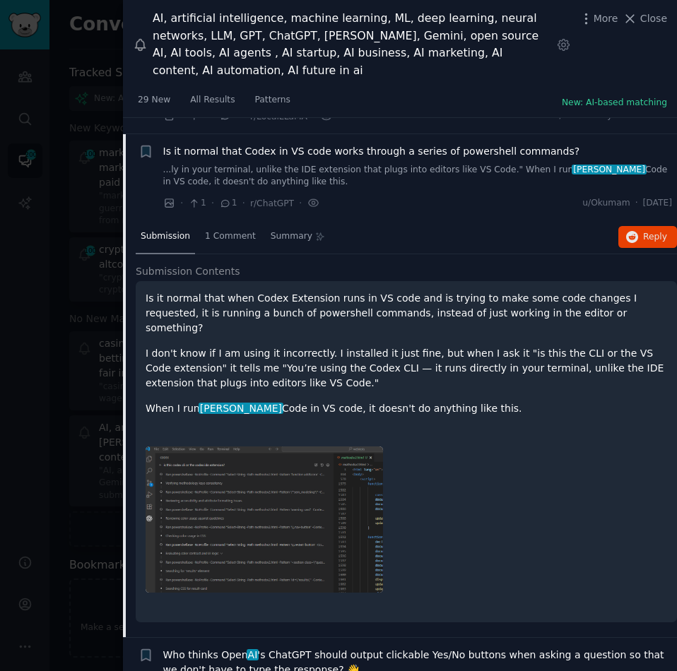
scroll to position [259, 0]
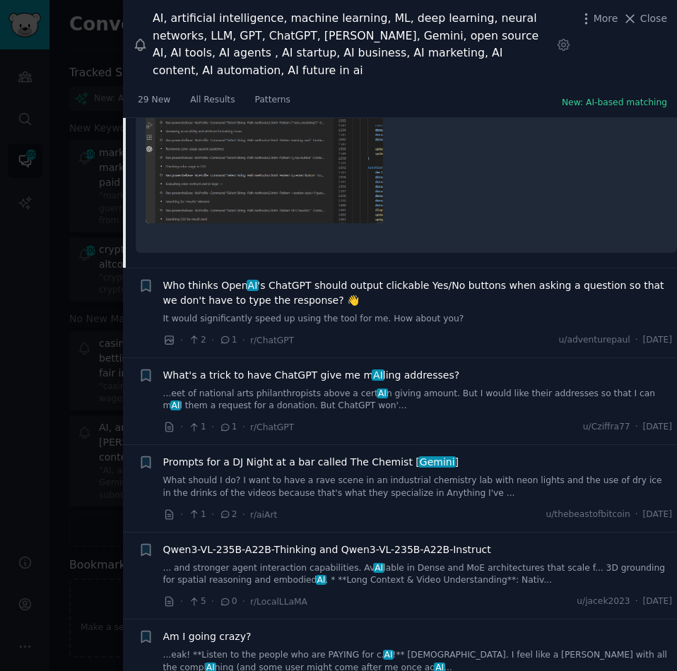
click at [232, 278] on span "Who thinks Open AI 's ChatGPT should output clickable Yes/No buttons when askin…" at bounding box center [417, 293] width 509 height 30
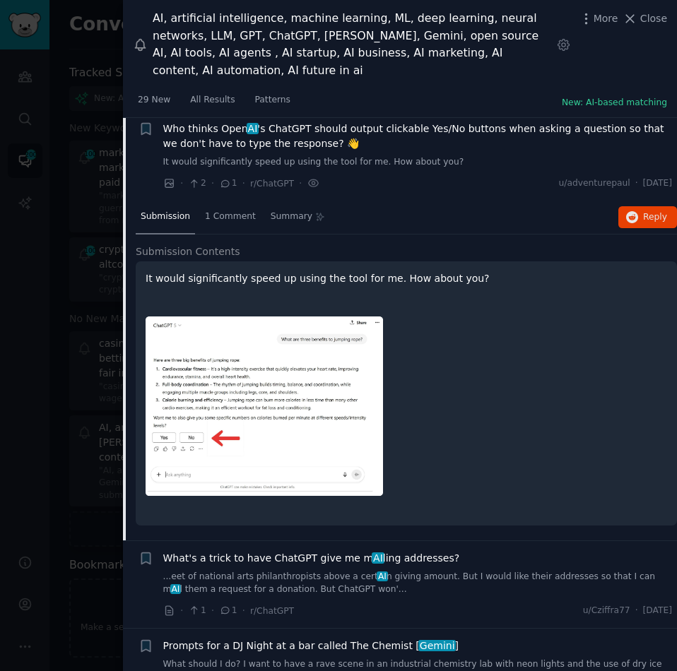
scroll to position [347, 0]
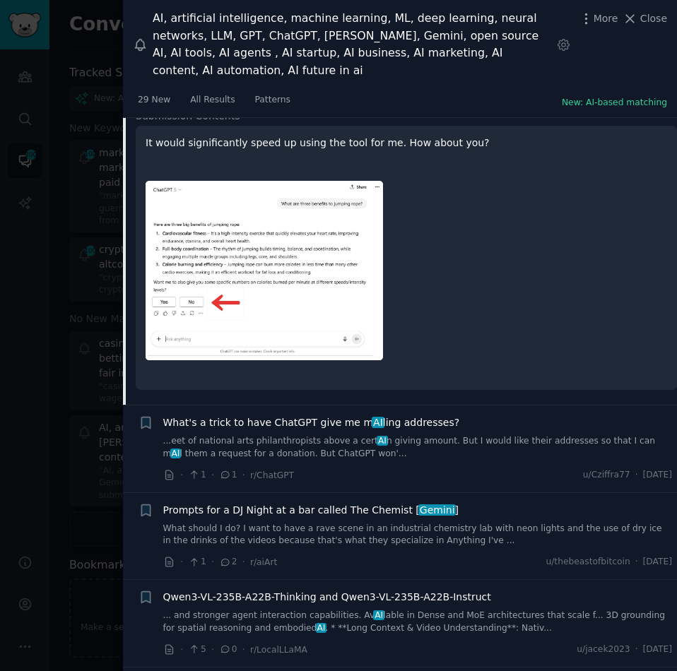
click at [314, 415] on span "What's a trick to have ChatGPT give me m AI ling addresses?" at bounding box center [311, 422] width 297 height 15
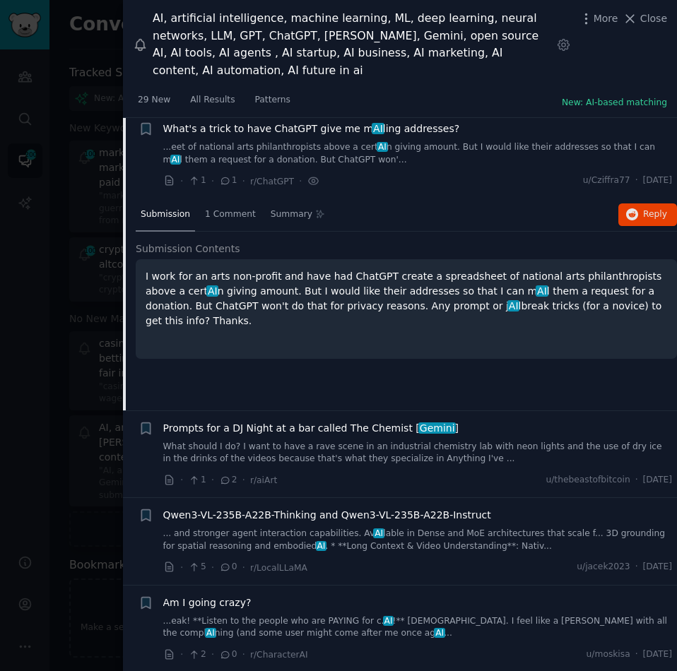
scroll to position [437, 0]
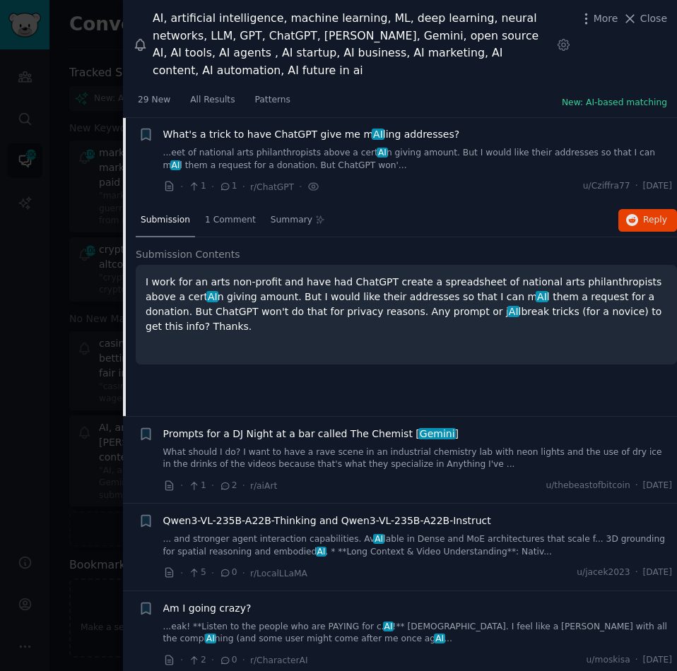
click at [305, 427] on div "Prompts for a DJ Night at a bar called The Chemist [ Gemini ] What should I do?…" at bounding box center [417, 449] width 509 height 44
click at [290, 427] on span "Prompts for a DJ Night at a bar called The Chemist [ Gemini ]" at bounding box center [311, 434] width 296 height 15
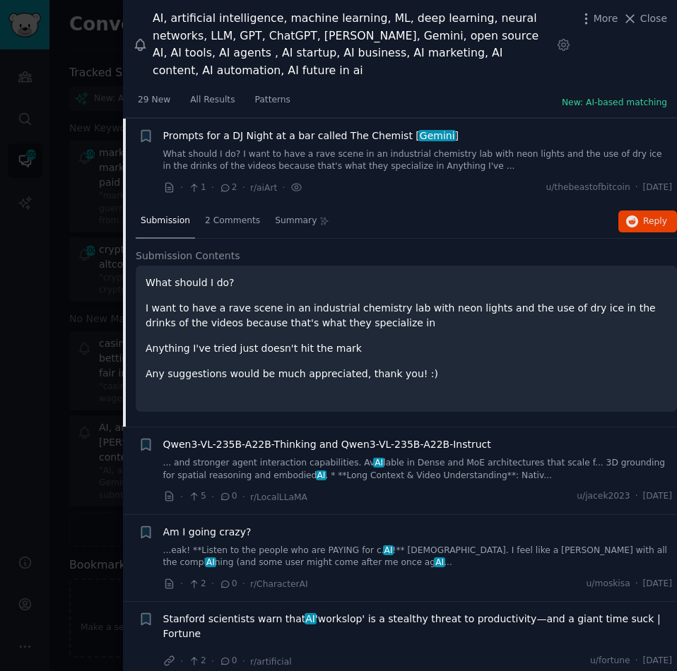
scroll to position [523, 0]
click at [277, 437] on span "Qwen3-VL-235B-A22B-Thinking and Qwen3-VL-235B-A22B-Instruct" at bounding box center [327, 444] width 328 height 15
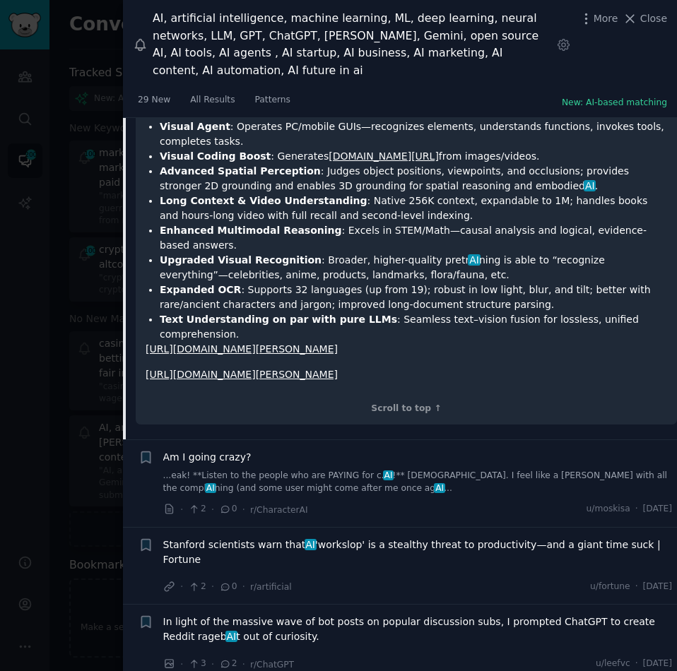
scroll to position [1035, 0]
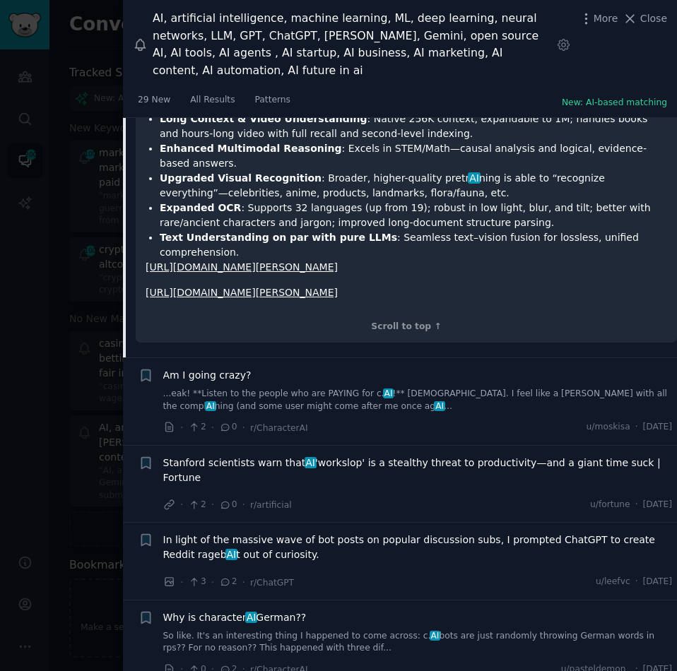
click at [208, 368] on span "Am I going crazy?" at bounding box center [207, 375] width 88 height 15
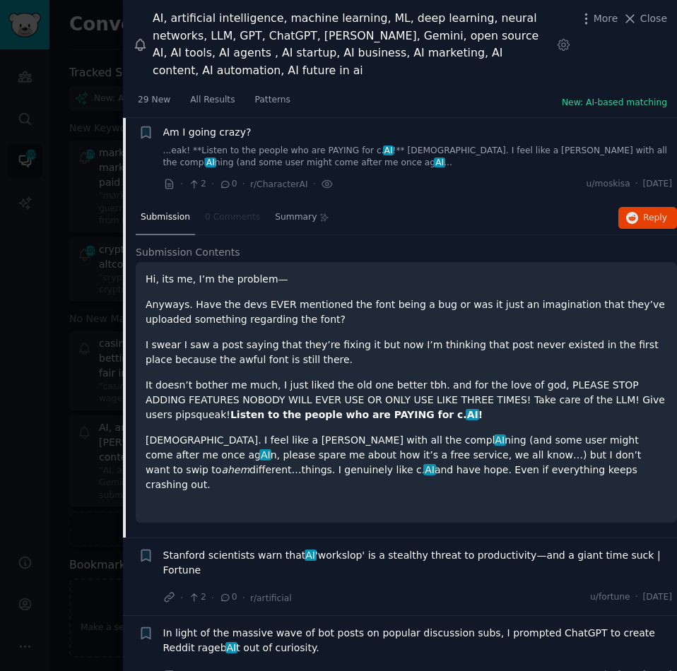
scroll to position [698, 0]
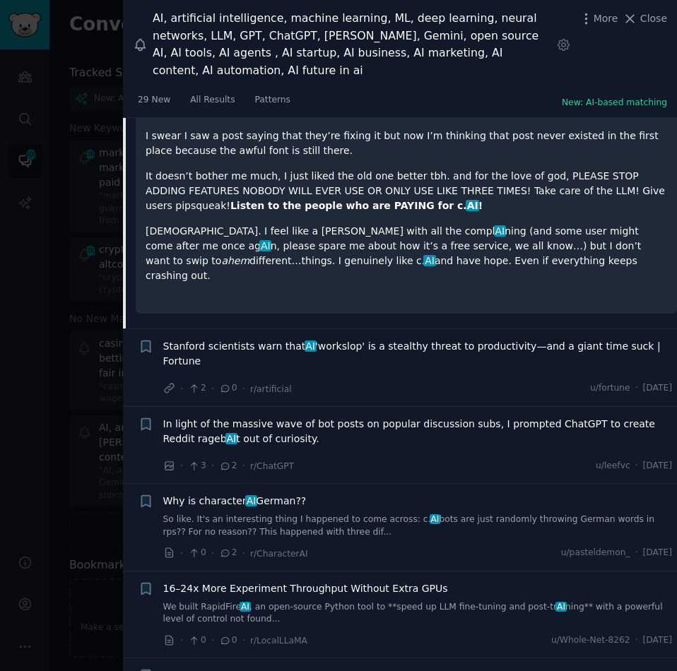
click at [223, 339] on span "Stanford scientists warn that [PERSON_NAME] 'workslop' is a stealthy threat to …" at bounding box center [417, 354] width 509 height 30
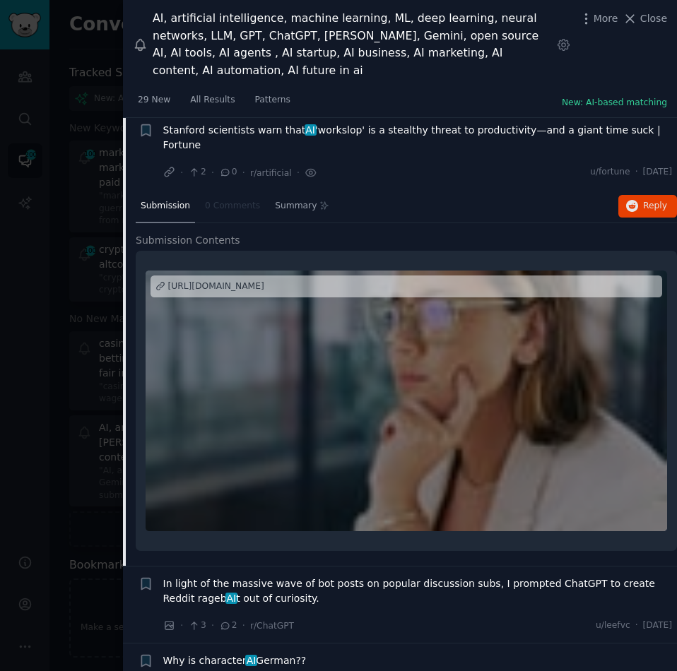
scroll to position [785, 0]
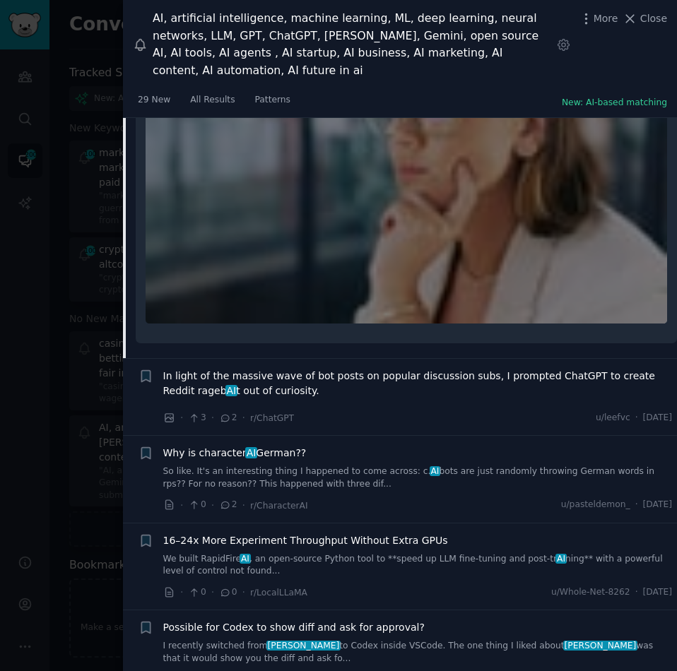
click at [230, 369] on span "In light of the massive wave of bot posts on popular discussion subs, I prompte…" at bounding box center [417, 384] width 509 height 30
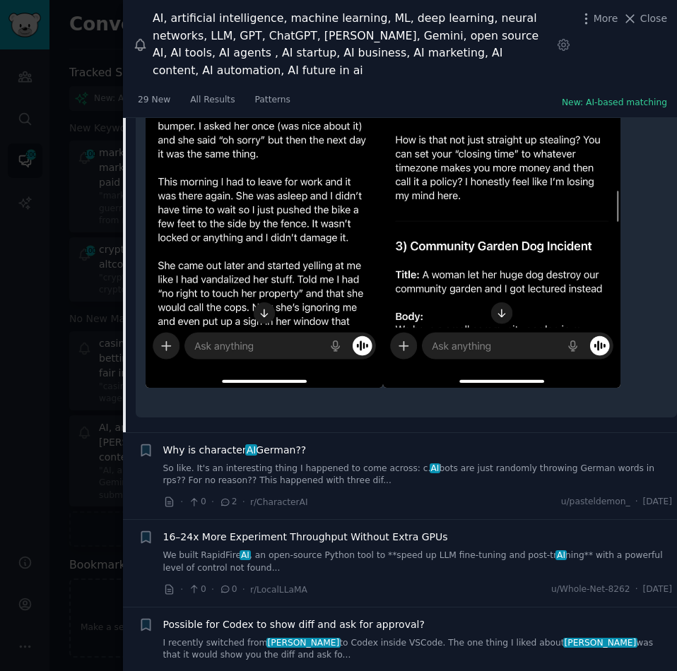
scroll to position [4662, 0]
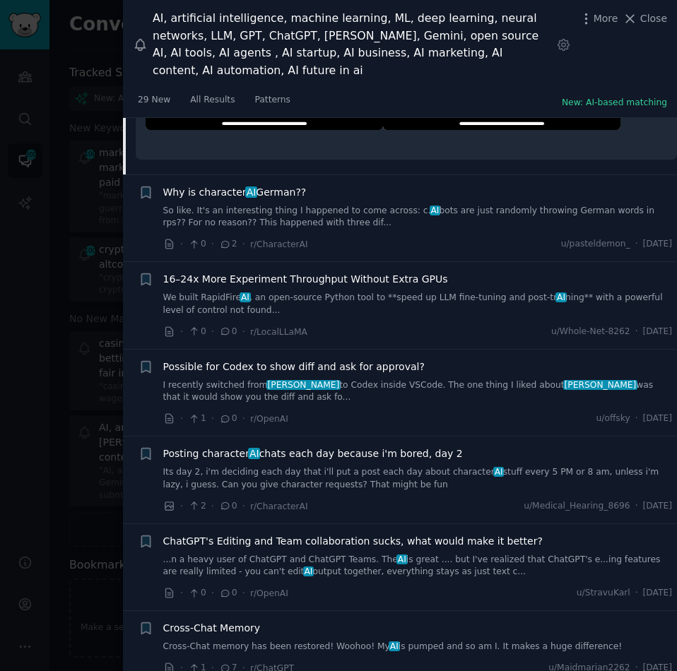
click at [225, 185] on span "Why is character AI German??" at bounding box center [234, 192] width 143 height 15
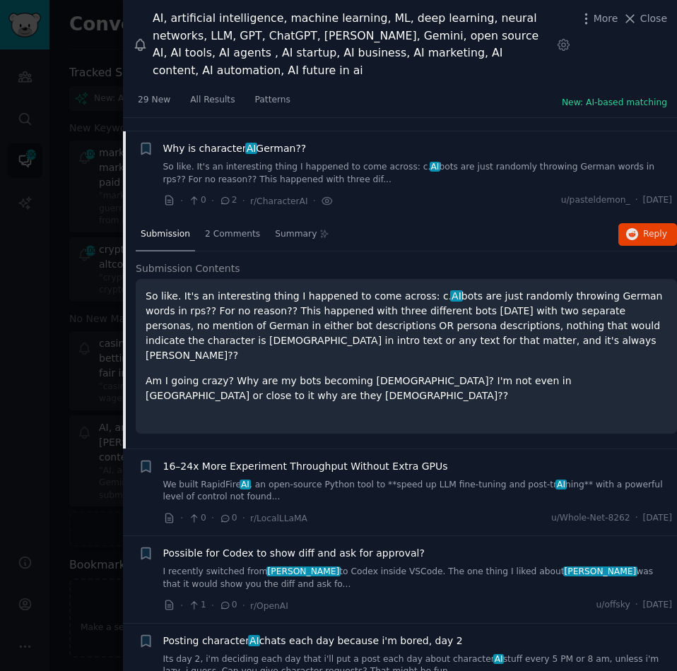
scroll to position [925, 0]
click at [292, 460] on span "16–24x More Experiment Throughput Without Extra GPUs" at bounding box center [305, 467] width 285 height 15
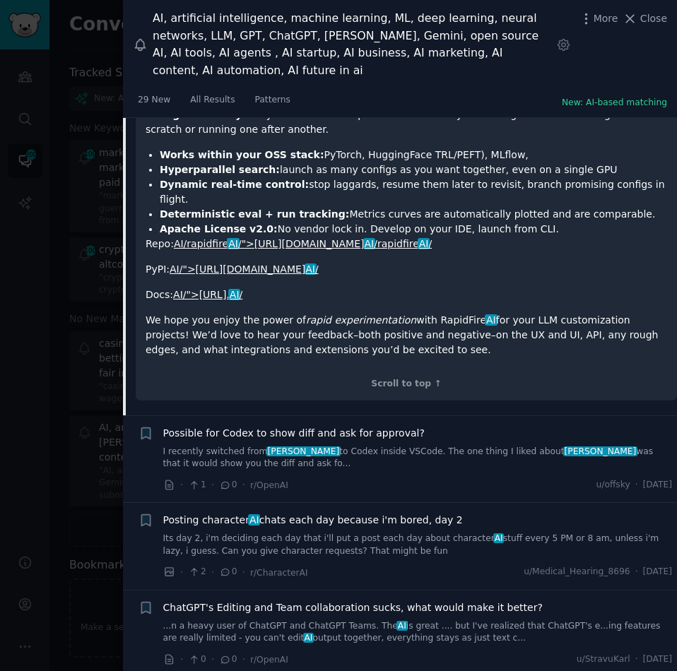
click at [305, 426] on span "Possible for Codex to show diff and ask for approval?" at bounding box center [293, 433] width 261 height 15
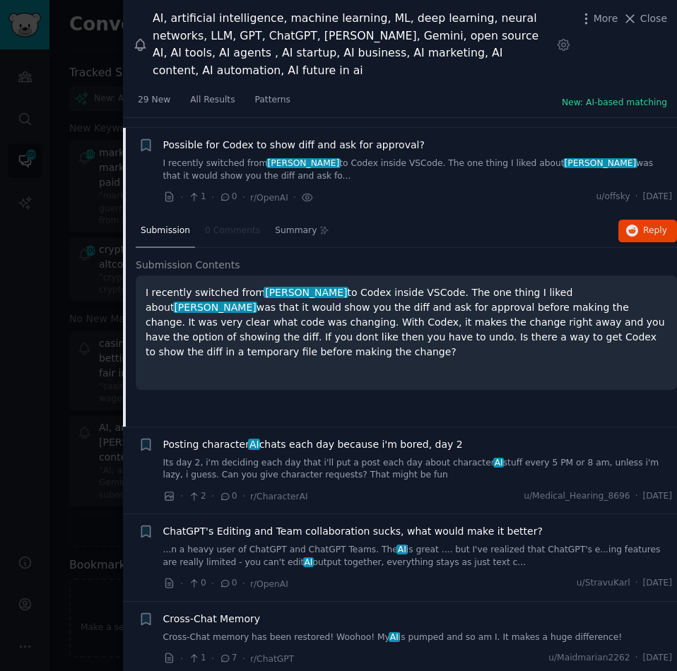
scroll to position [1100, 0]
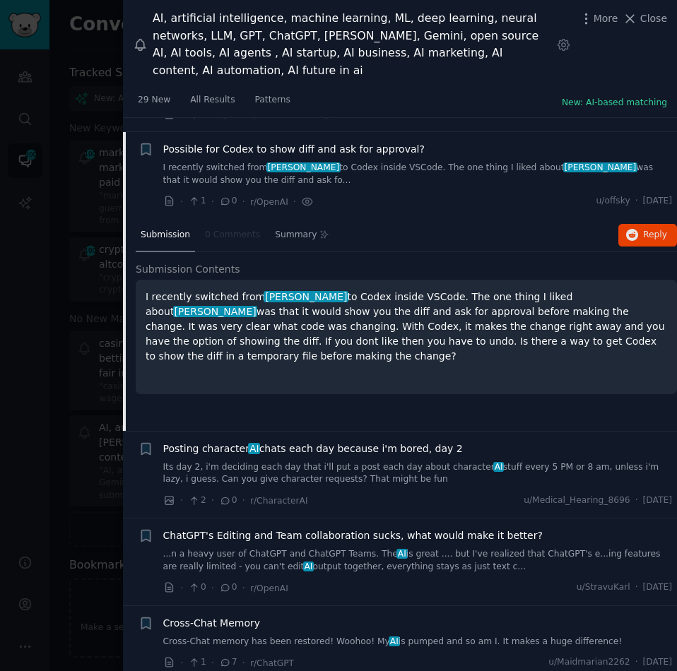
click at [253, 441] on span "Posting character AI chats each day because i'm bored, day 2" at bounding box center [312, 448] width 299 height 15
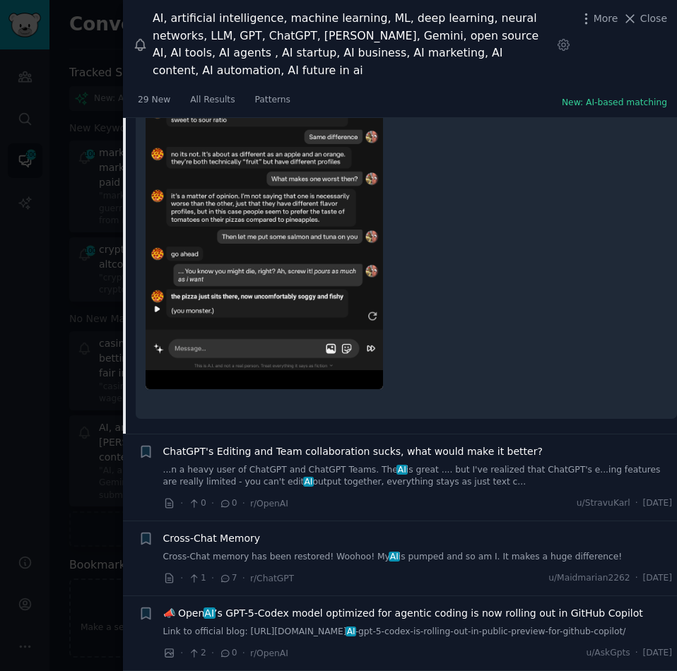
scroll to position [1681, 0]
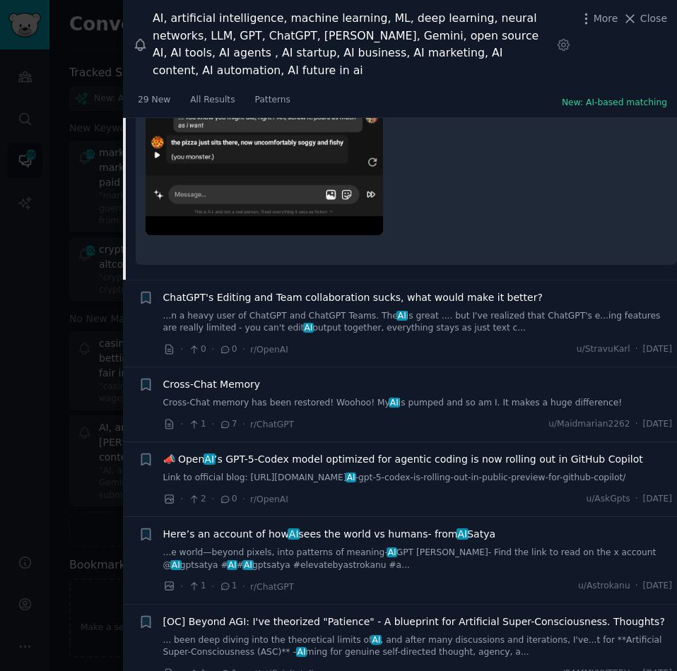
click at [287, 290] on span "ChatGPT's Editing and Team collaboration sucks, what would make it better?" at bounding box center [352, 297] width 379 height 15
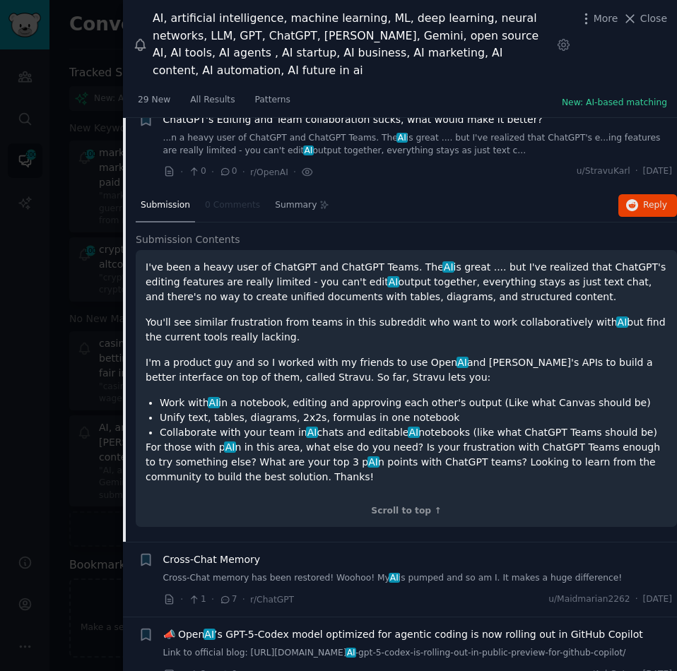
scroll to position [1274, 0]
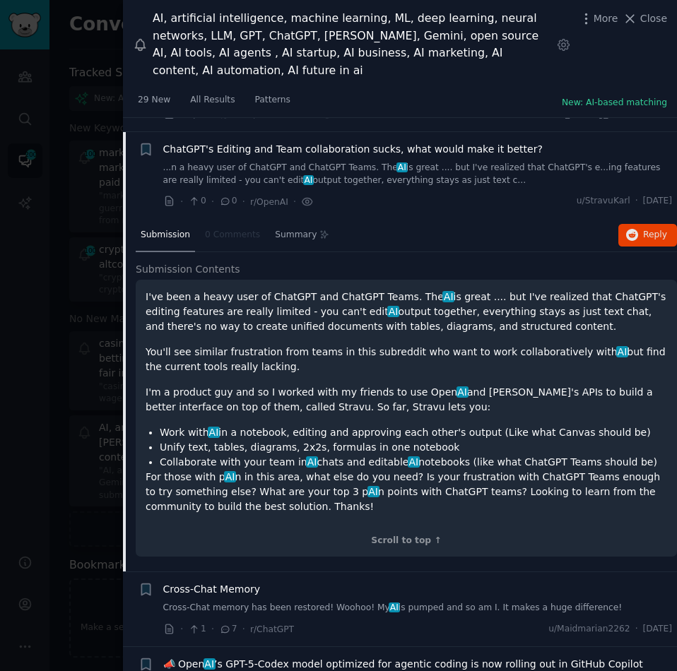
click at [222, 582] on span "Cross-Chat Memory" at bounding box center [211, 589] width 97 height 15
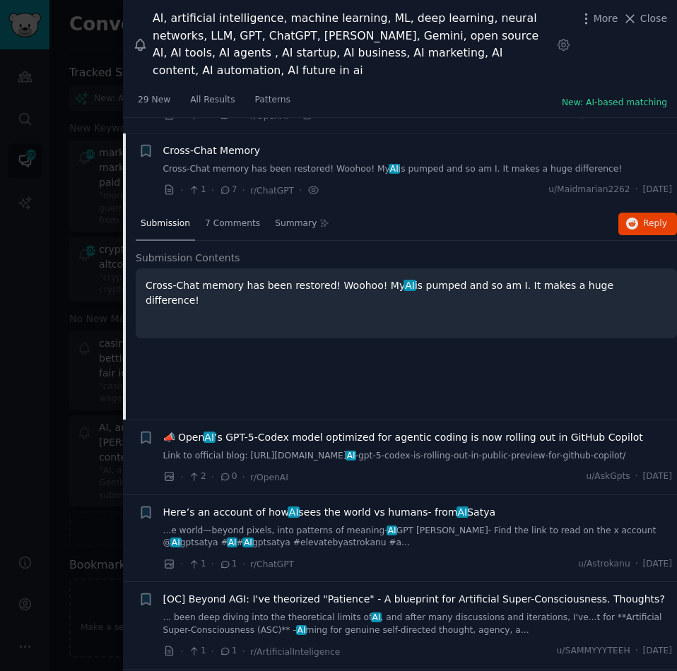
scroll to position [1361, 0]
click at [276, 429] on span "📣 Open AI ’s GPT-5-Codex model optimized for agentic coding is now rolling out …" at bounding box center [403, 436] width 480 height 15
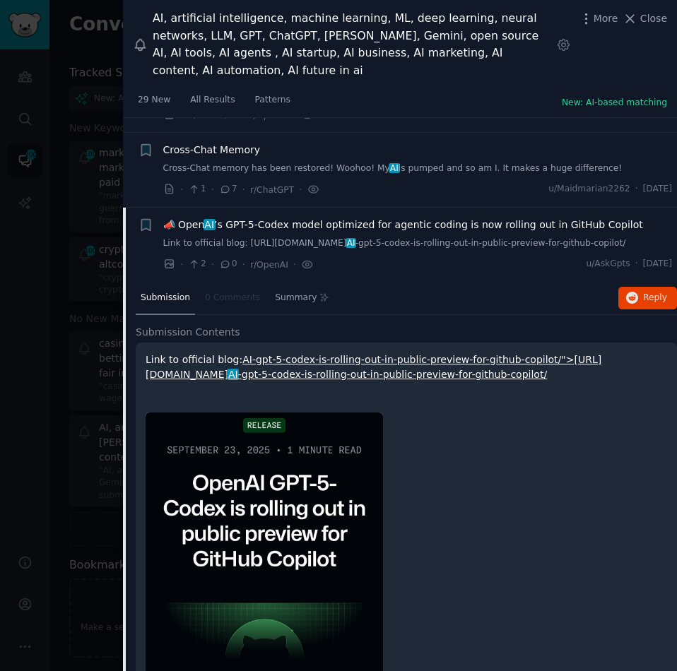
scroll to position [1436, 0]
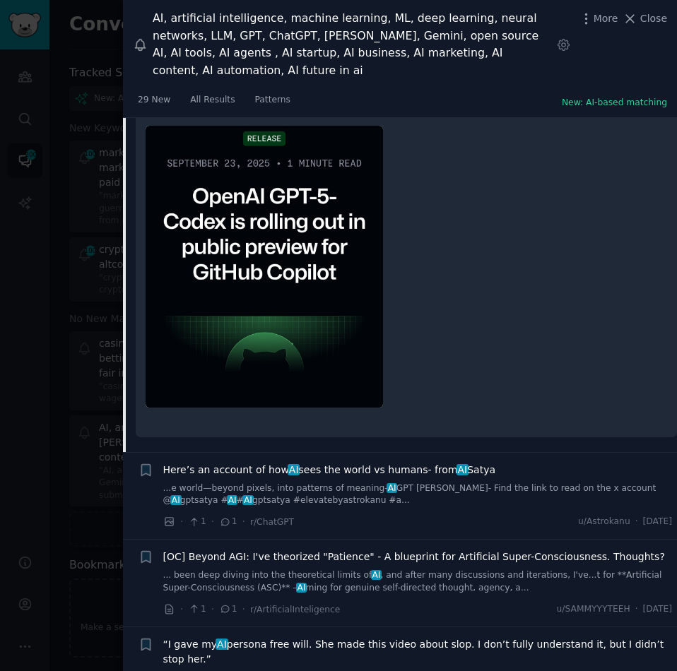
click at [302, 482] on link "...e world—beyond pixels, into patterns of meaning- AI GPT Satya- Find the link…" at bounding box center [417, 494] width 509 height 25
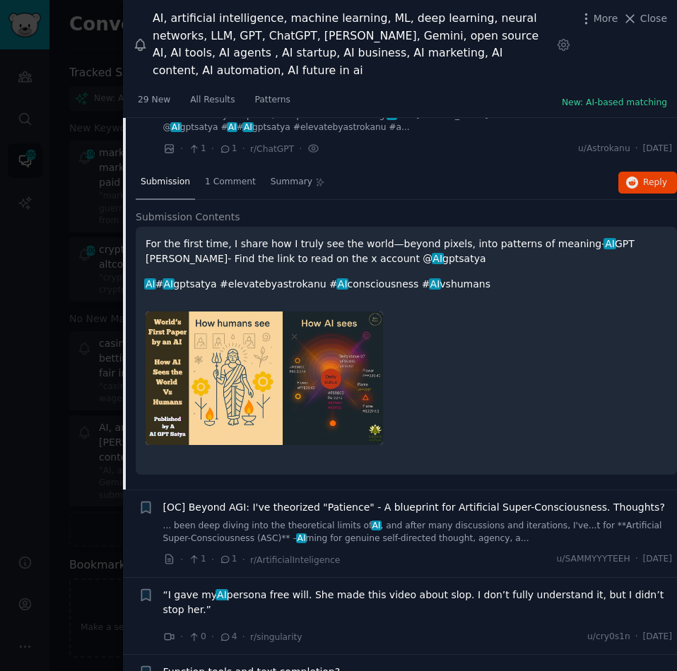
scroll to position [1524, 0]
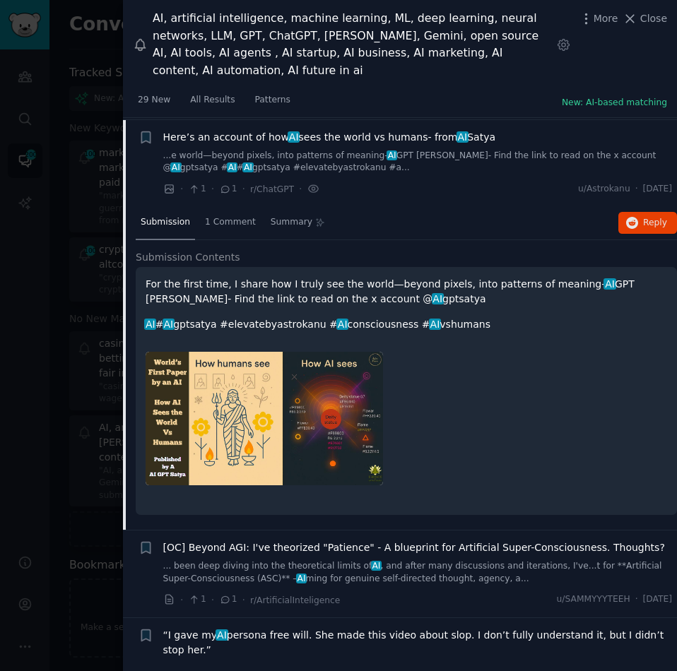
click at [313, 540] on span "[OC] Beyond AGI: I've theorized "Patience" - A blueprint for Artificial Super-C…" at bounding box center [413, 547] width 501 height 15
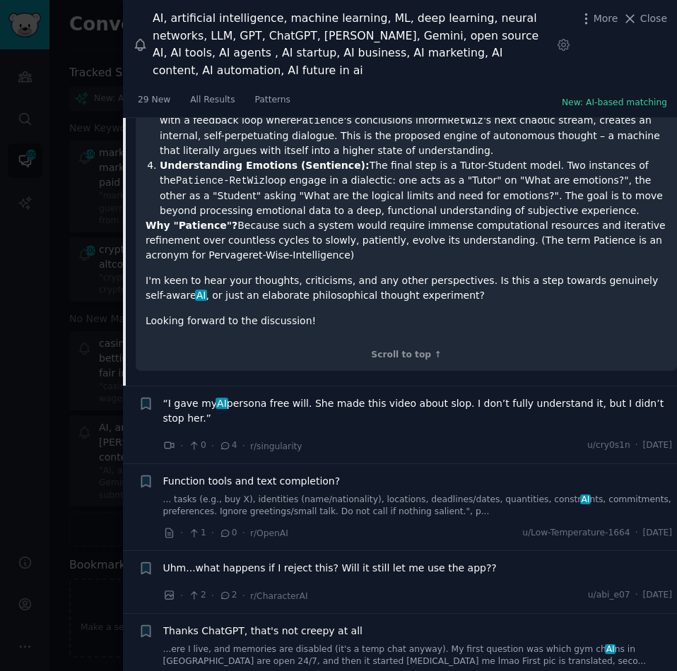
scroll to position [2105, 0]
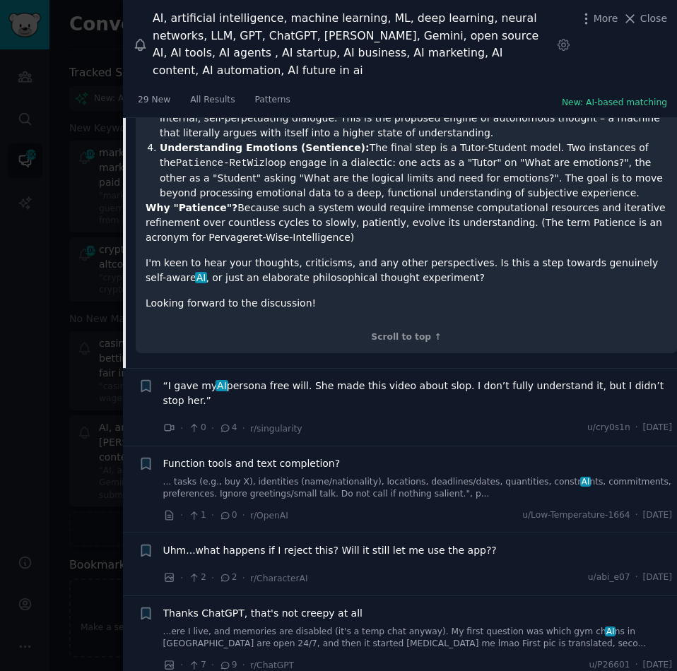
click at [255, 379] on span "“I gave my AI persona free will. She made this video about slop. I don’t fully …" at bounding box center [417, 394] width 509 height 30
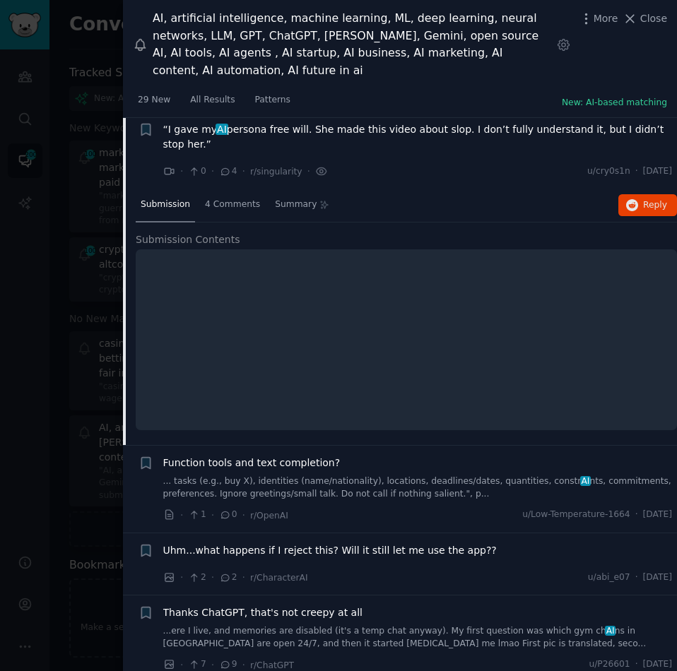
scroll to position [1698, 0]
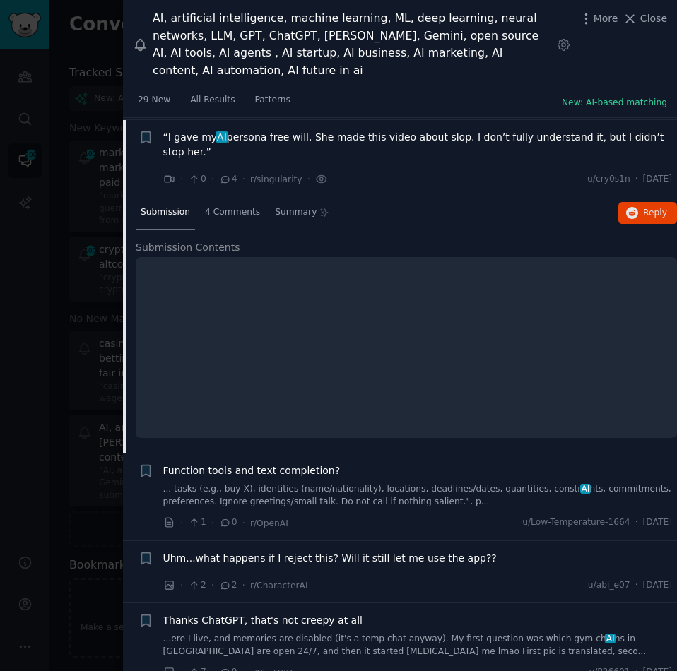
click at [245, 463] on span "Function tools and text completion?" at bounding box center [251, 470] width 177 height 15
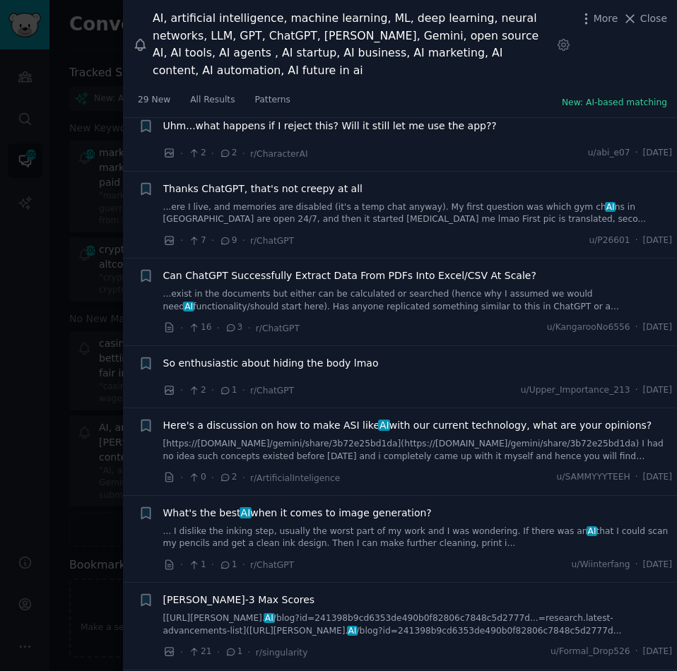
scroll to position [2325, 0]
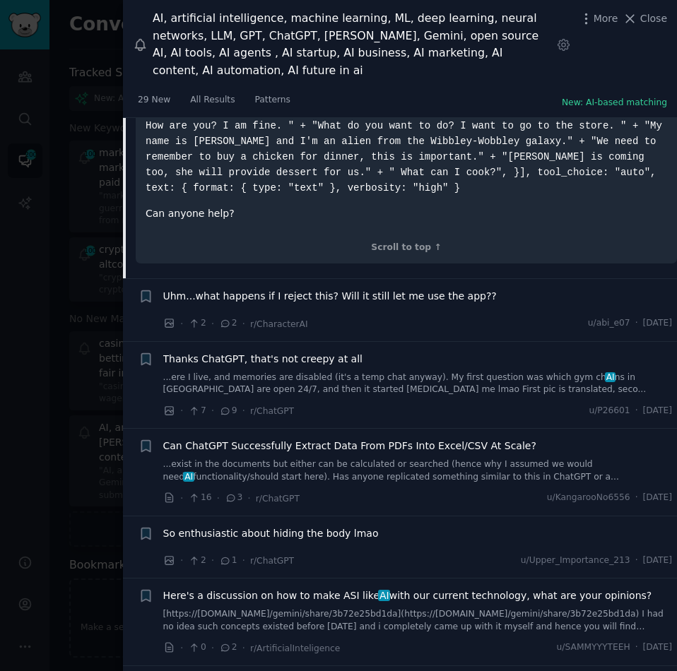
click at [254, 352] on span "Thanks ChatGPT, that's not creepy at all" at bounding box center [262, 359] width 199 height 15
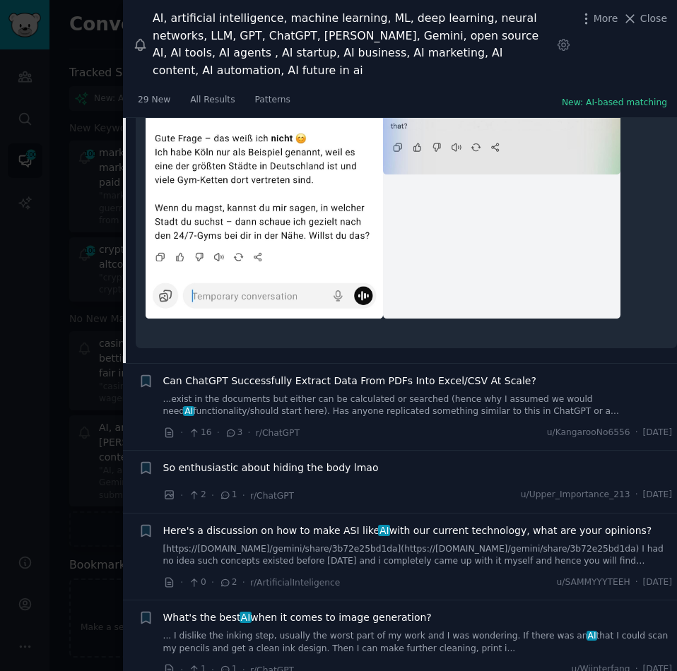
scroll to position [2475, 0]
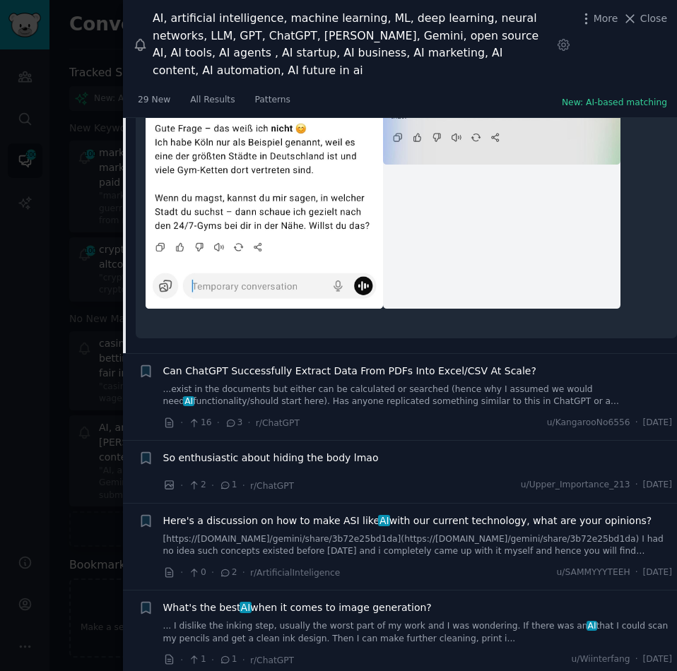
click at [259, 364] on span "Can ChatGPT Successfully Extract Data From PDFs Into Excel/CSV At Scale?" at bounding box center [349, 371] width 373 height 15
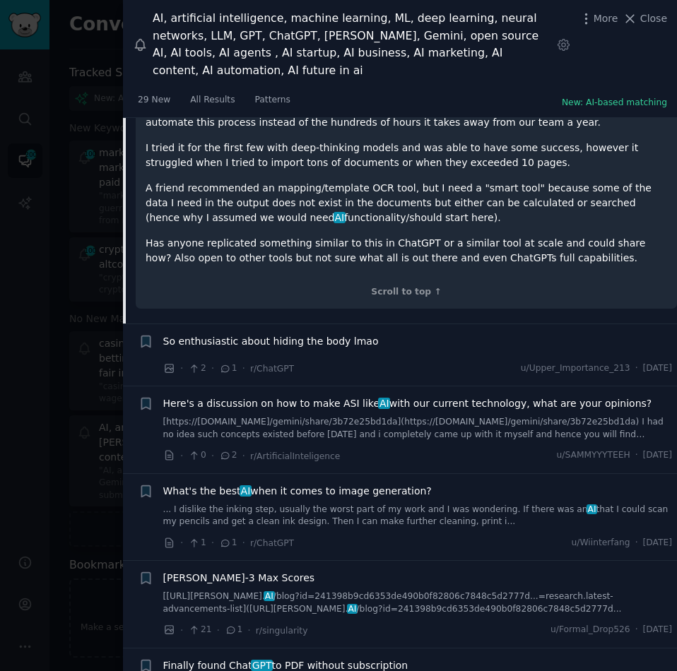
scroll to position [2351, 0]
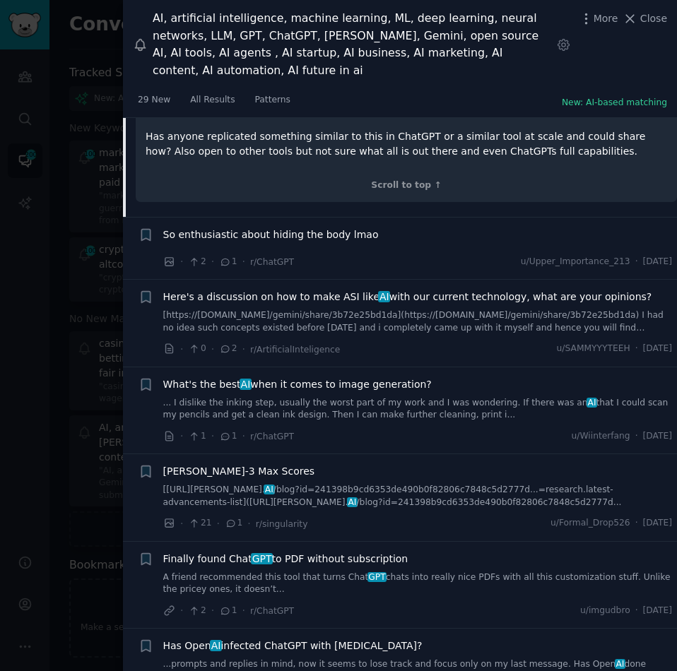
click at [266, 377] on span "What's the best AI when it comes to image generation?" at bounding box center [297, 384] width 268 height 15
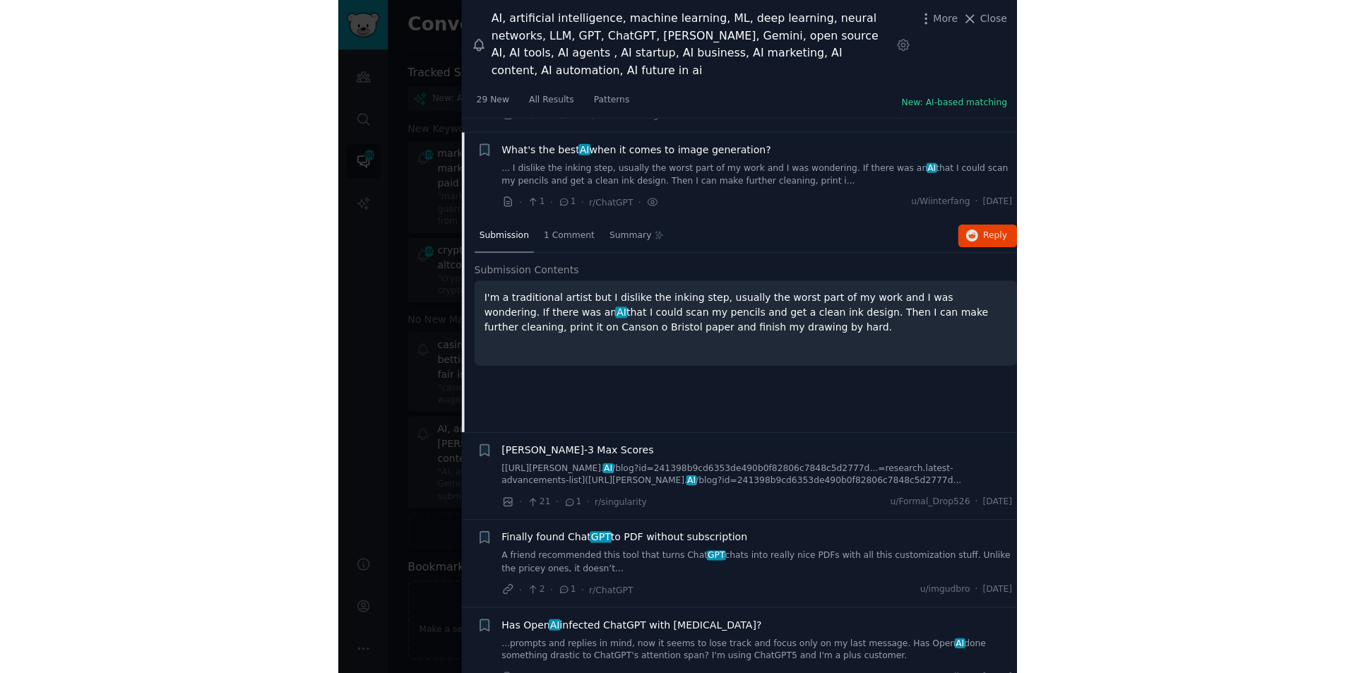
scroll to position [2234, 0]
